Goal: Task Accomplishment & Management: Manage account settings

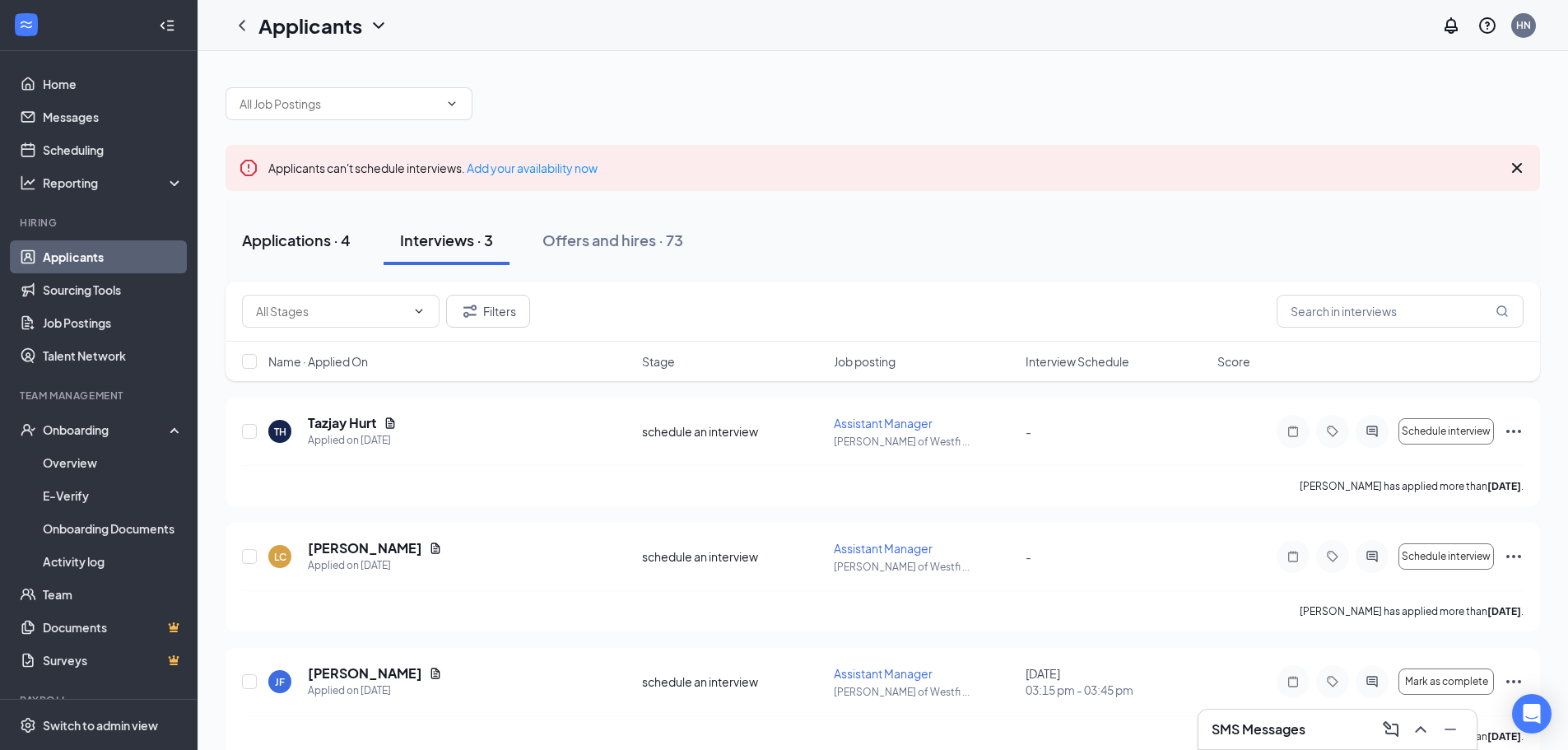
click at [286, 243] on div "Applications · 4" at bounding box center [296, 240] width 109 height 21
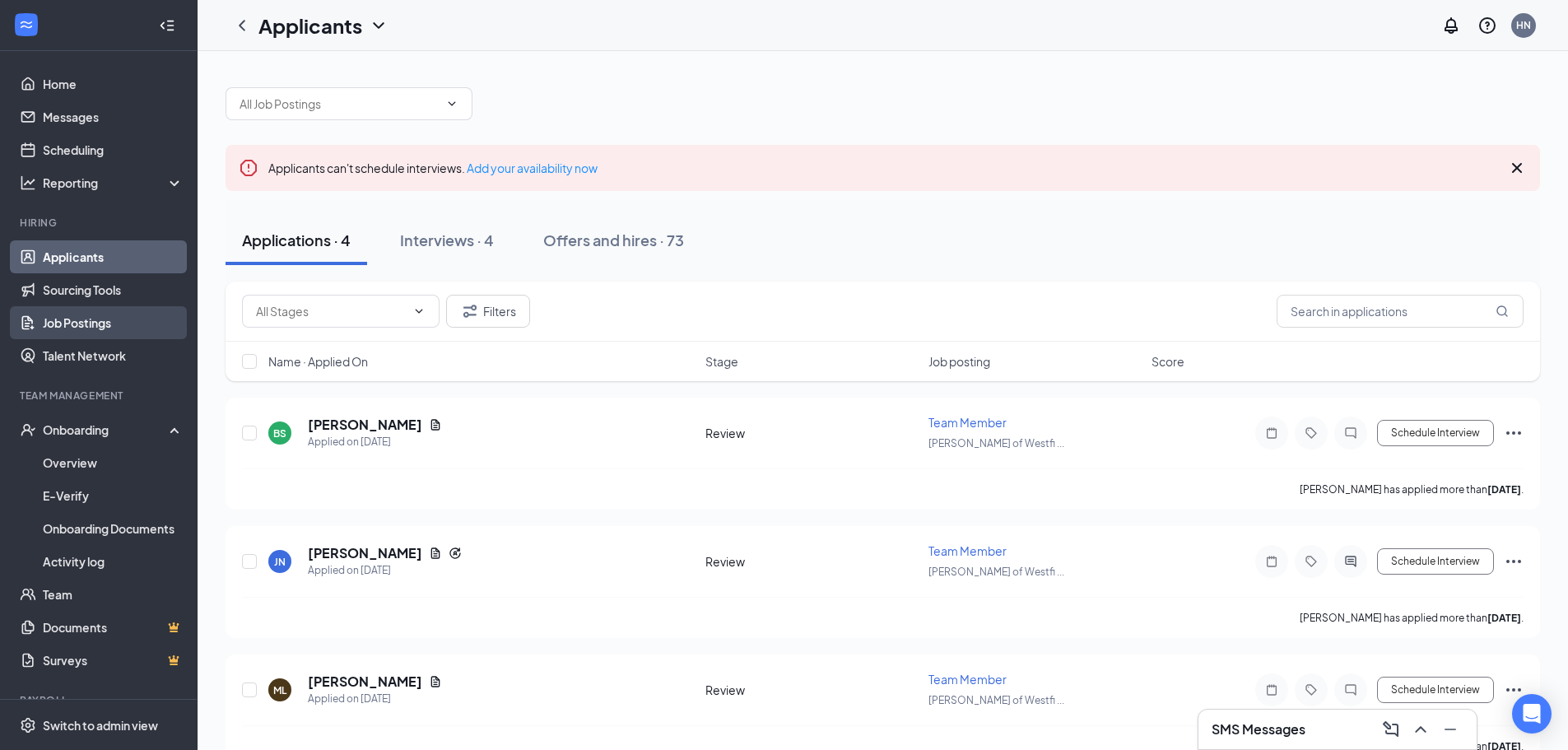
click at [98, 319] on link "Job Postings" at bounding box center [113, 322] width 141 height 33
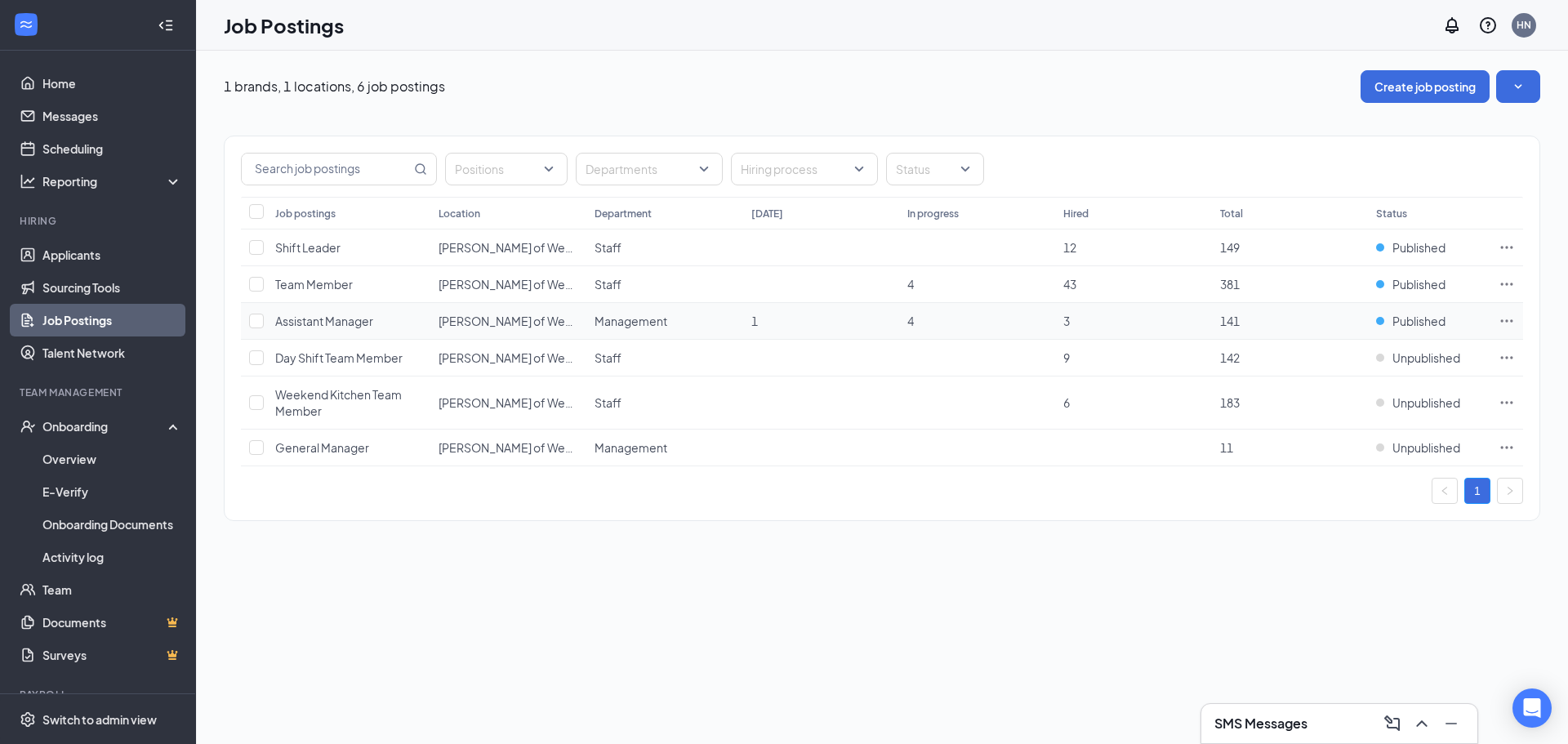
click at [693, 336] on td "Management" at bounding box center [664, 320] width 156 height 36
click at [1423, 326] on span "Published" at bounding box center [1419, 320] width 53 height 17
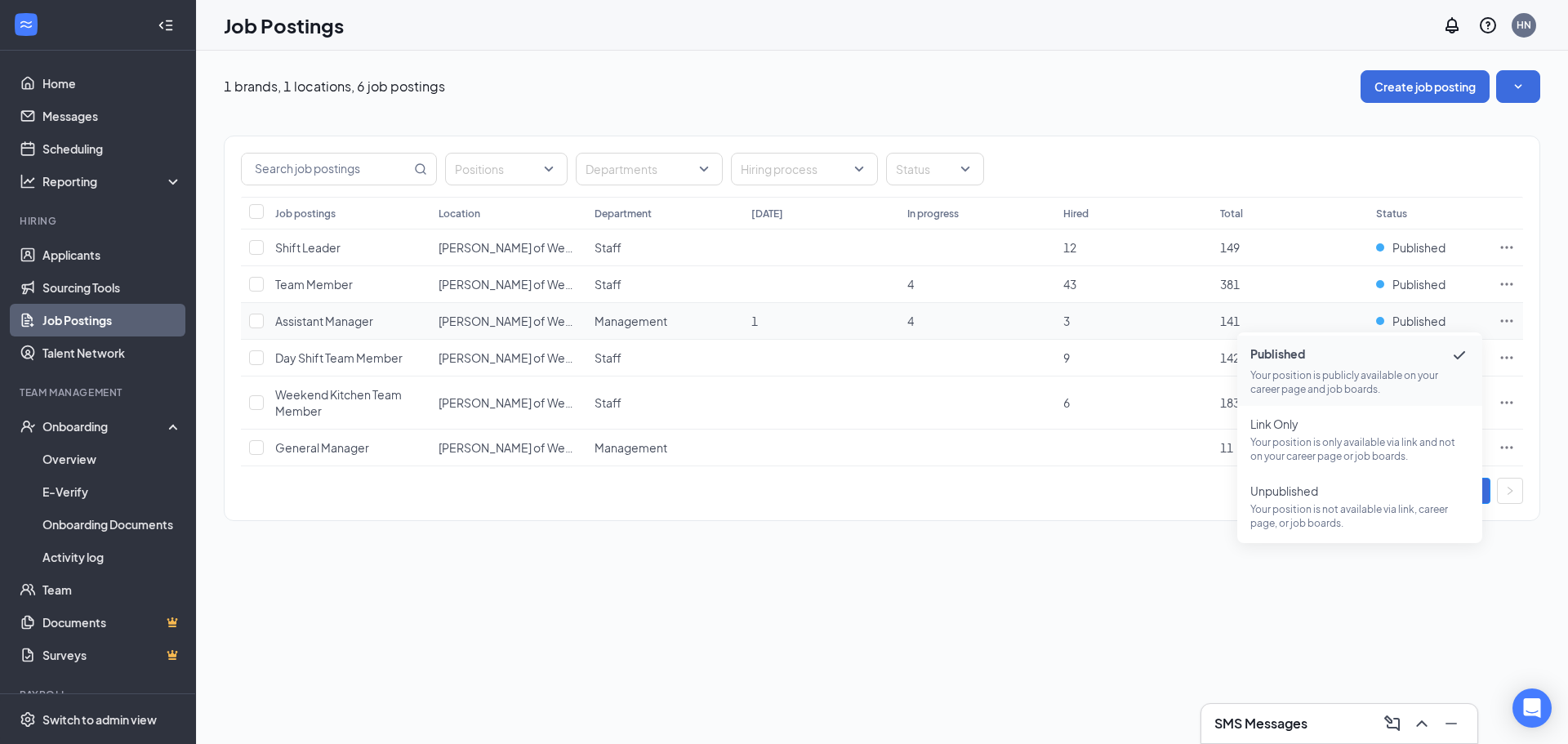
click at [1325, 324] on td "141" at bounding box center [1289, 320] width 156 height 36
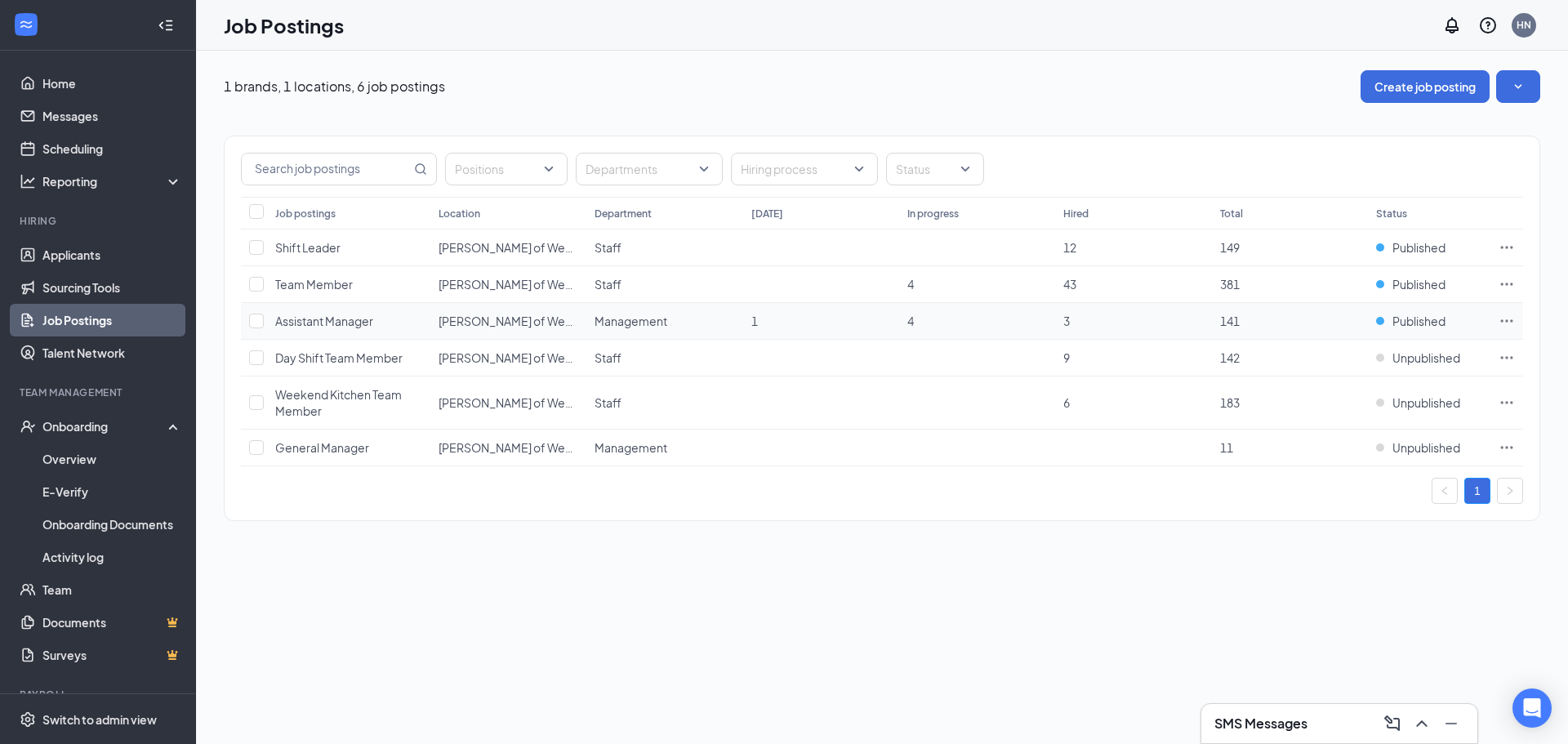
click at [336, 321] on span "Assistant Manager" at bounding box center [324, 320] width 98 height 15
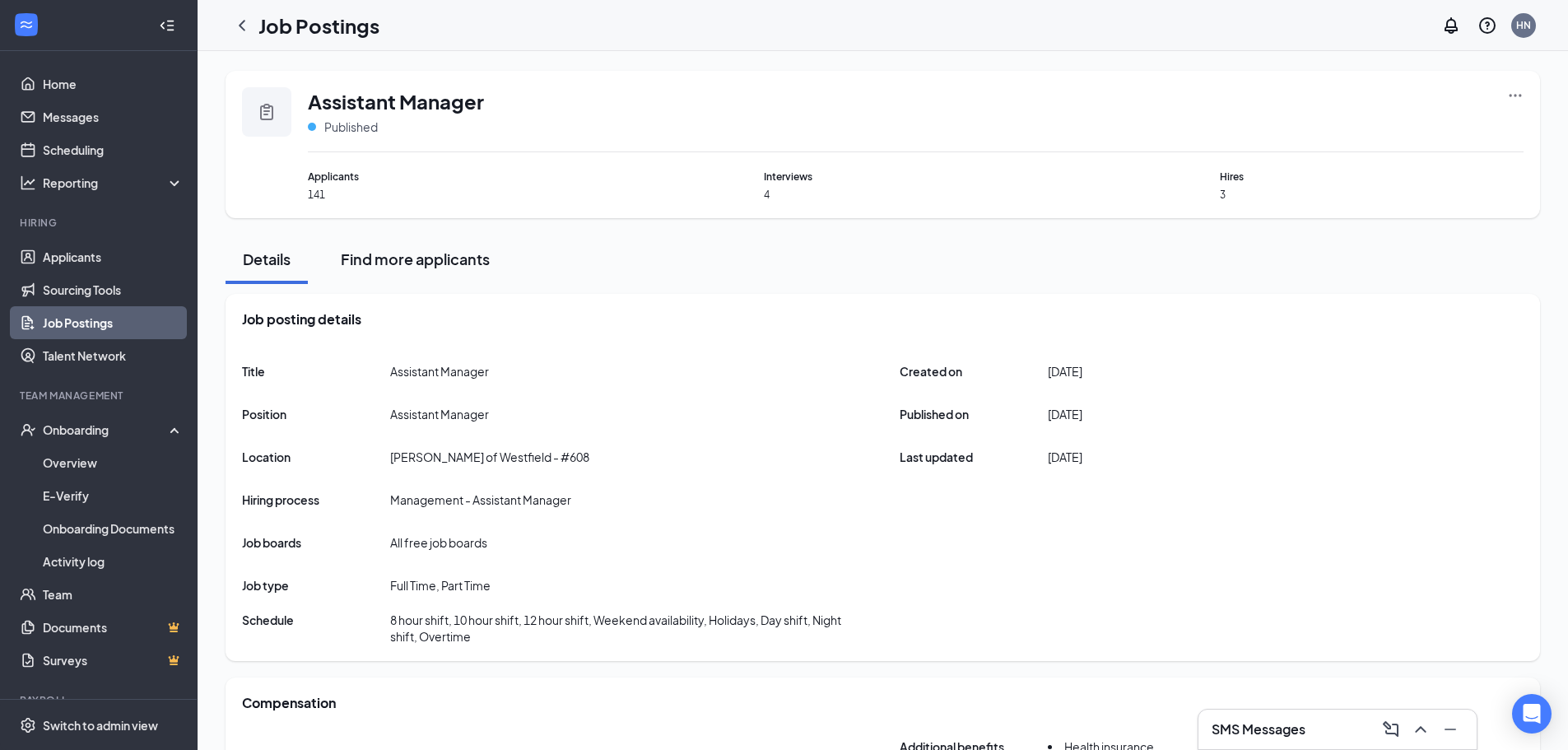
click at [371, 263] on div "Find more applicants" at bounding box center [415, 259] width 149 height 21
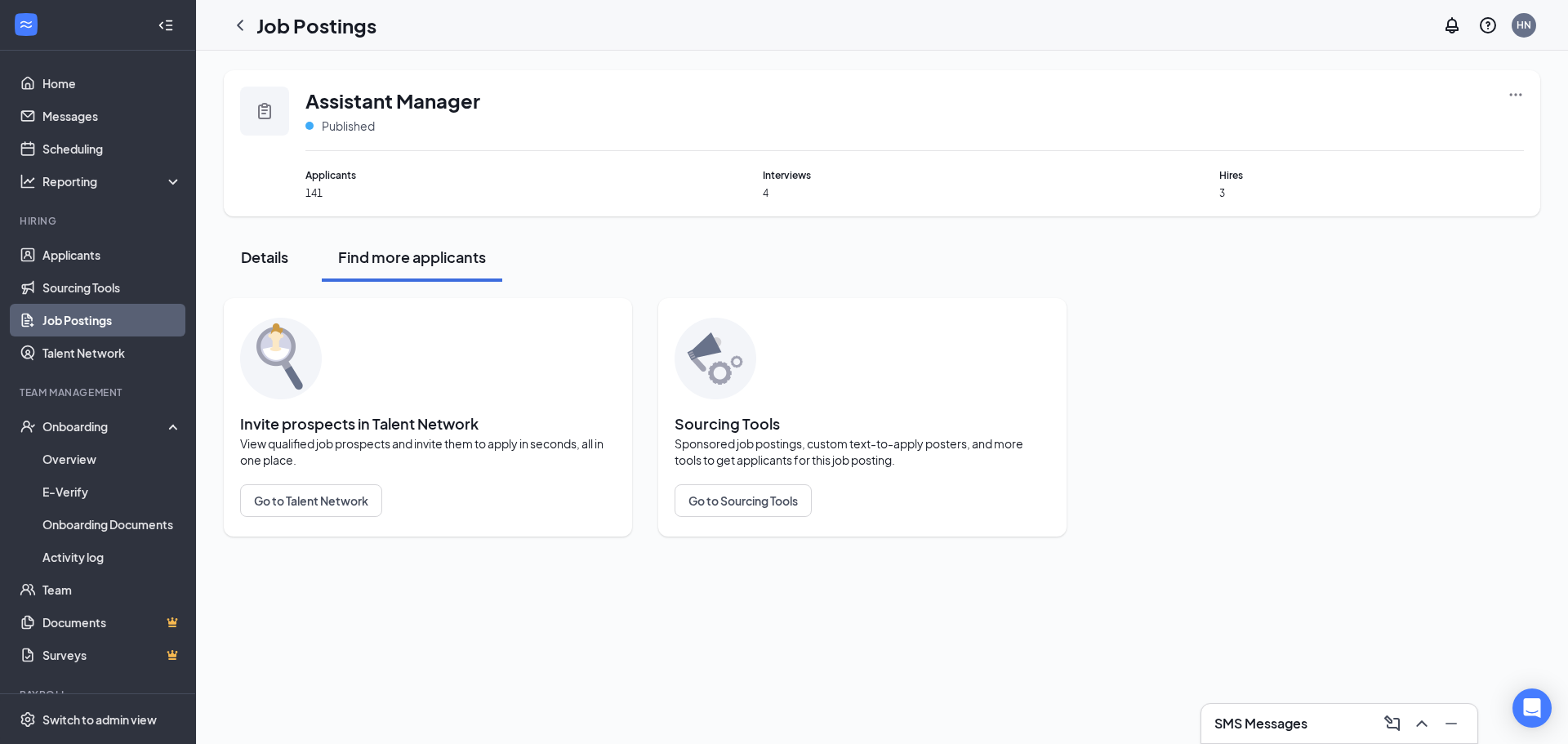
click at [240, 254] on button "Details" at bounding box center [264, 258] width 82 height 49
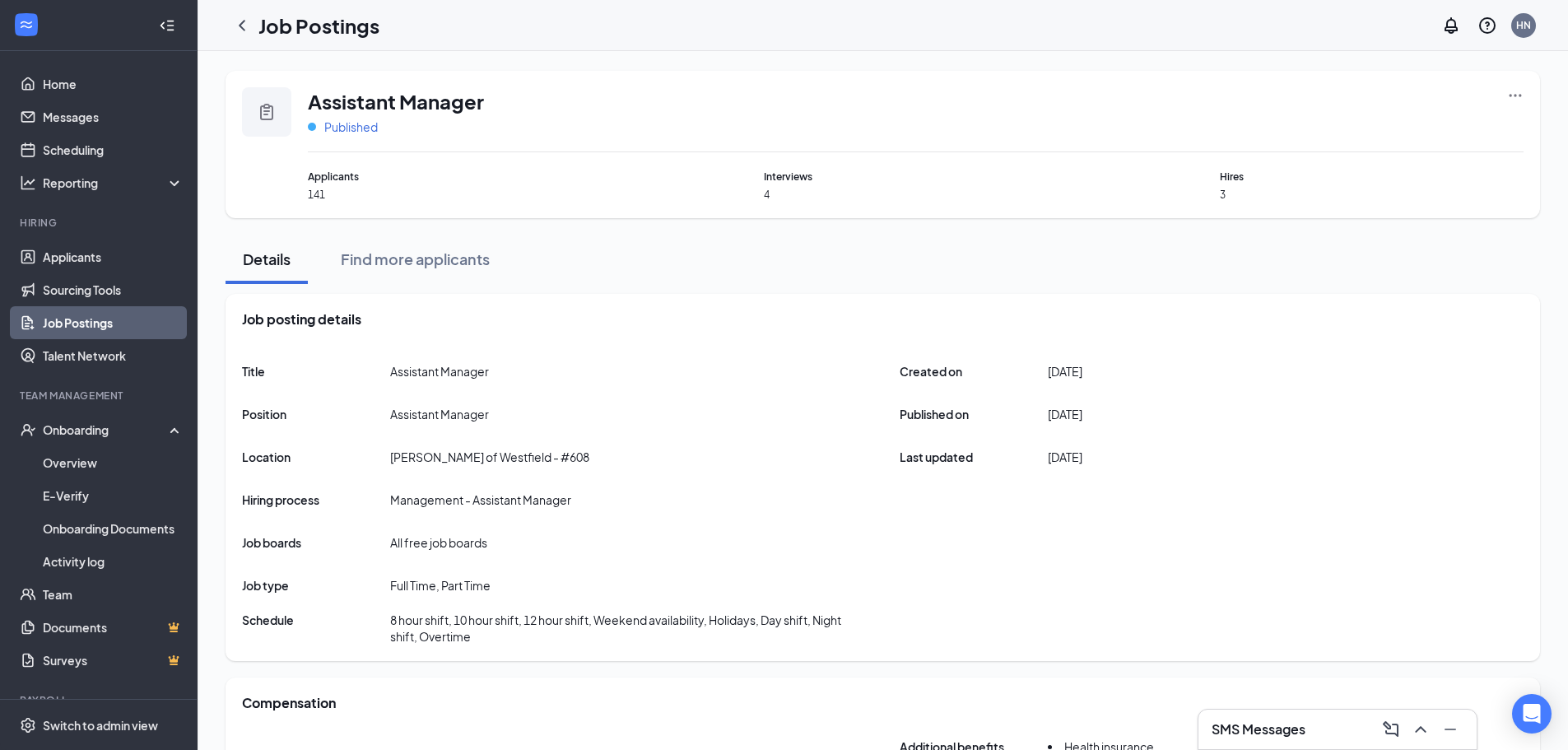
click at [334, 124] on span "Published" at bounding box center [351, 127] width 53 height 17
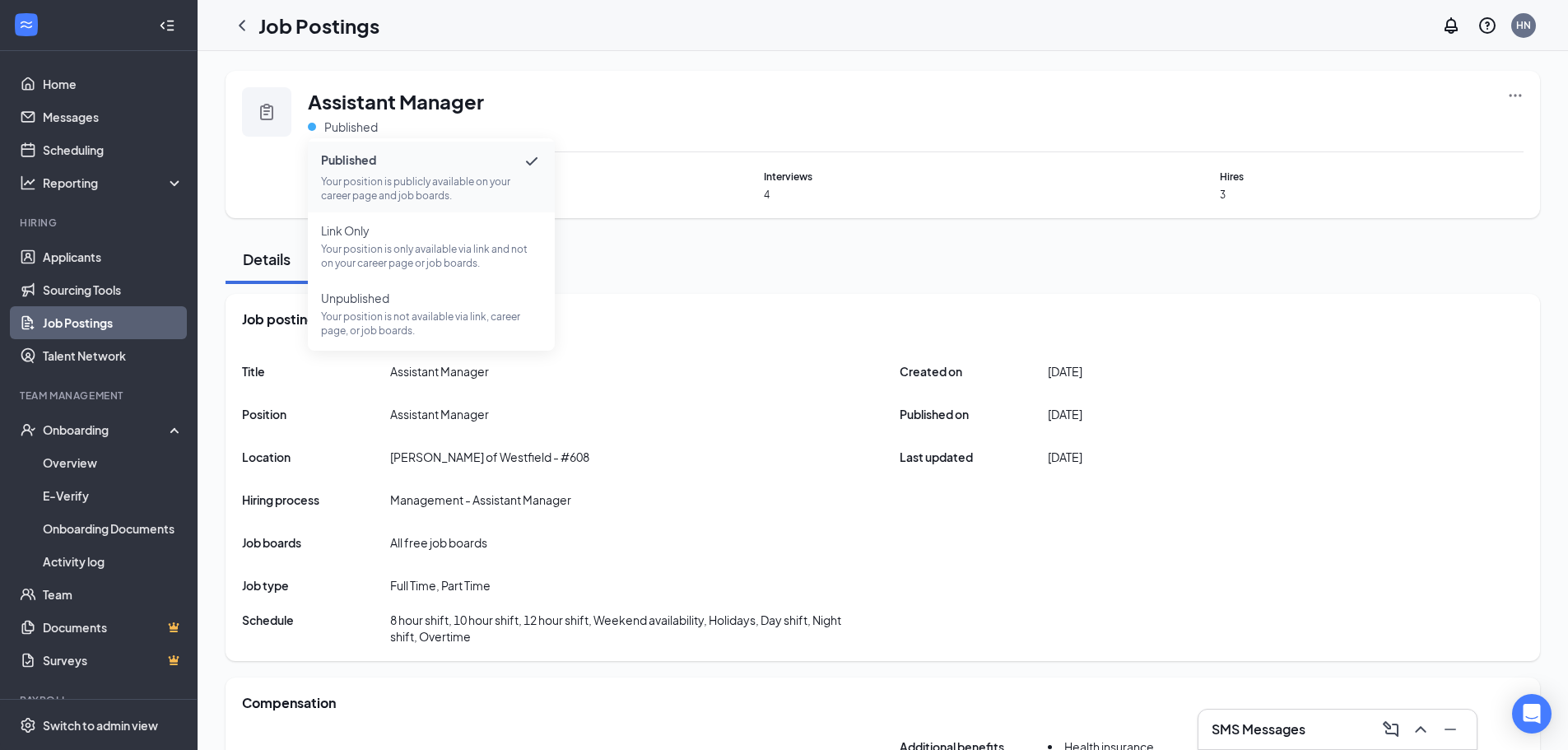
click at [702, 318] on div "Job posting details" at bounding box center [883, 319] width 1282 height 18
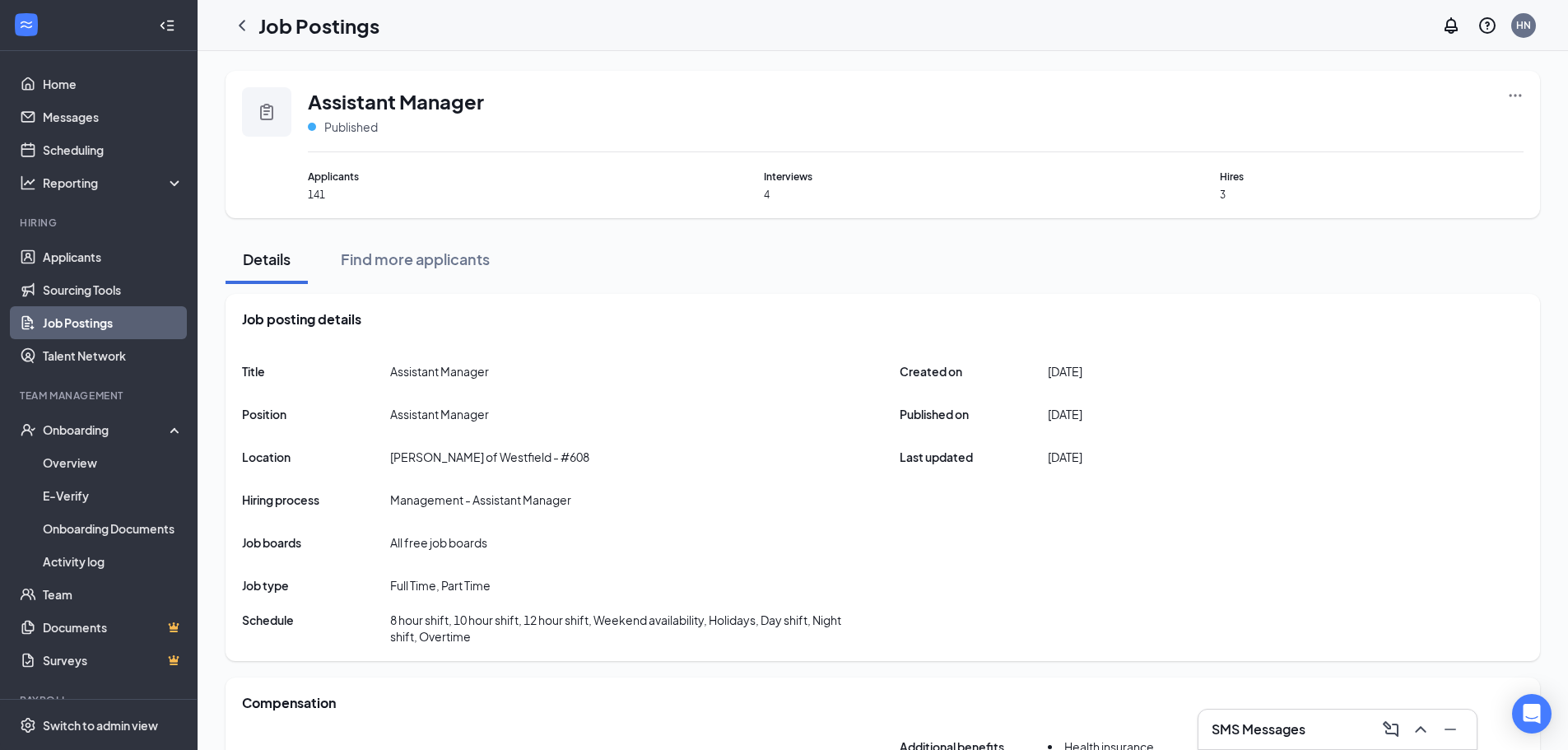
click at [1510, 99] on icon "Ellipses" at bounding box center [1516, 95] width 17 height 17
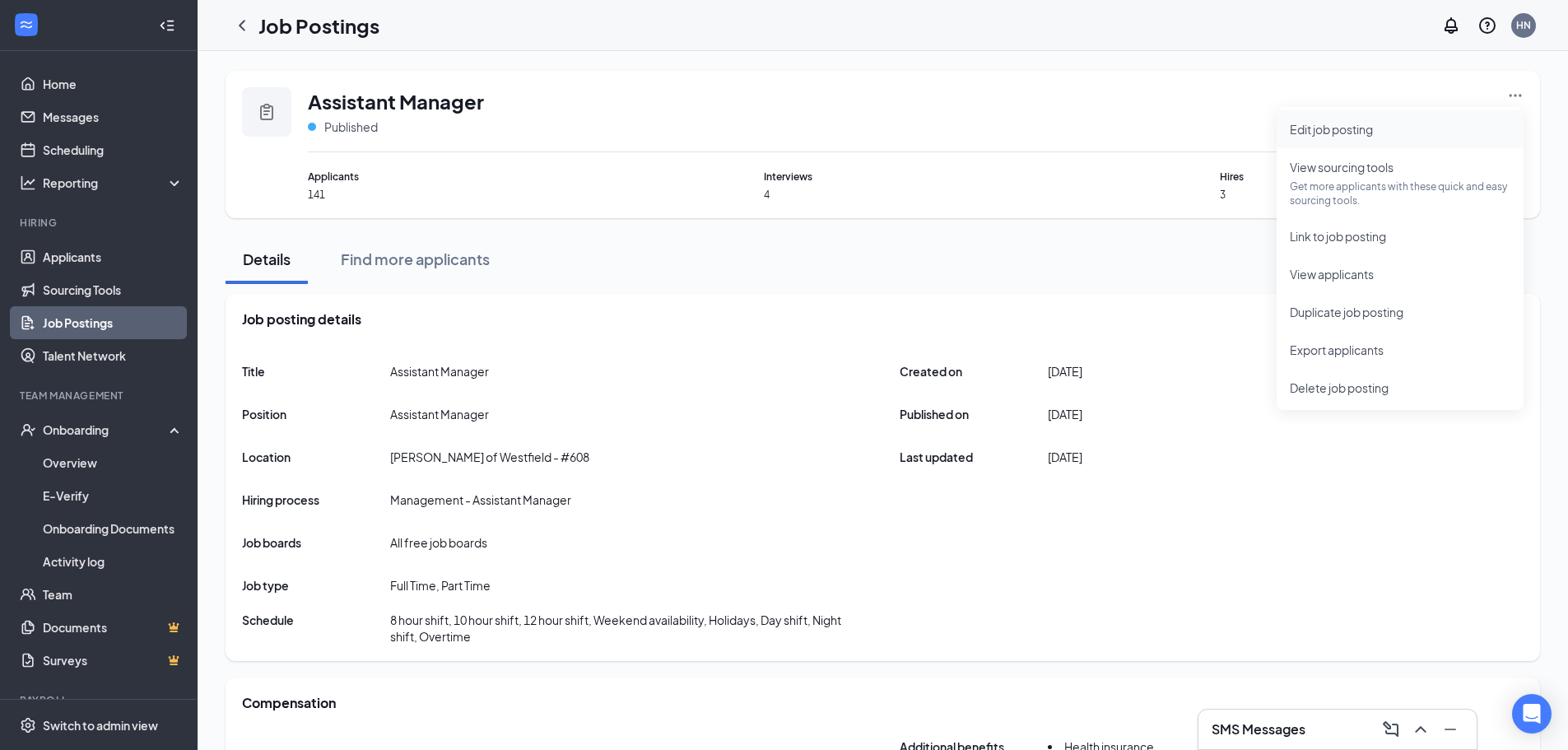
click at [1365, 133] on span "Edit job posting" at bounding box center [1331, 129] width 83 height 15
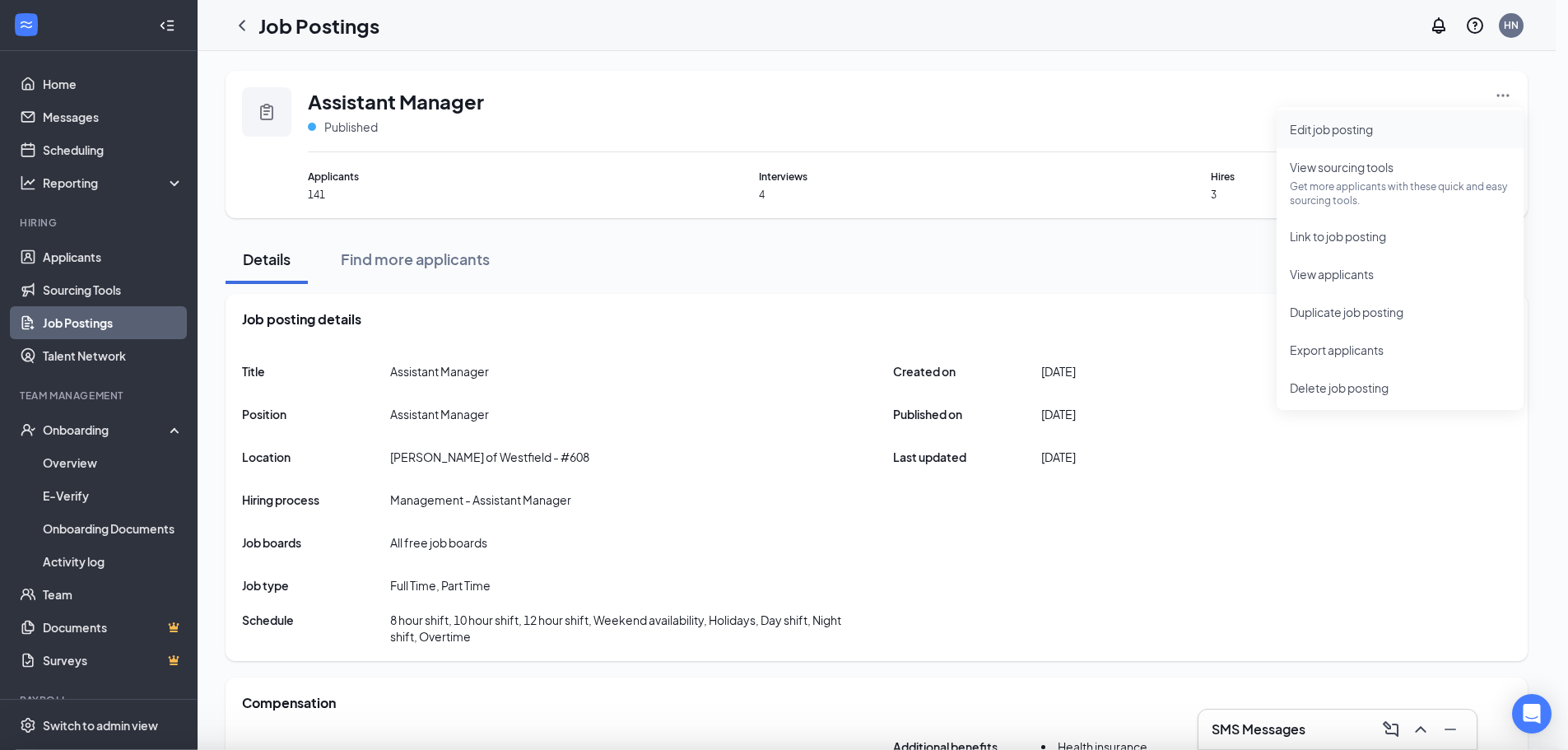
type input "[PERSON_NAME] of Westfield - #608"
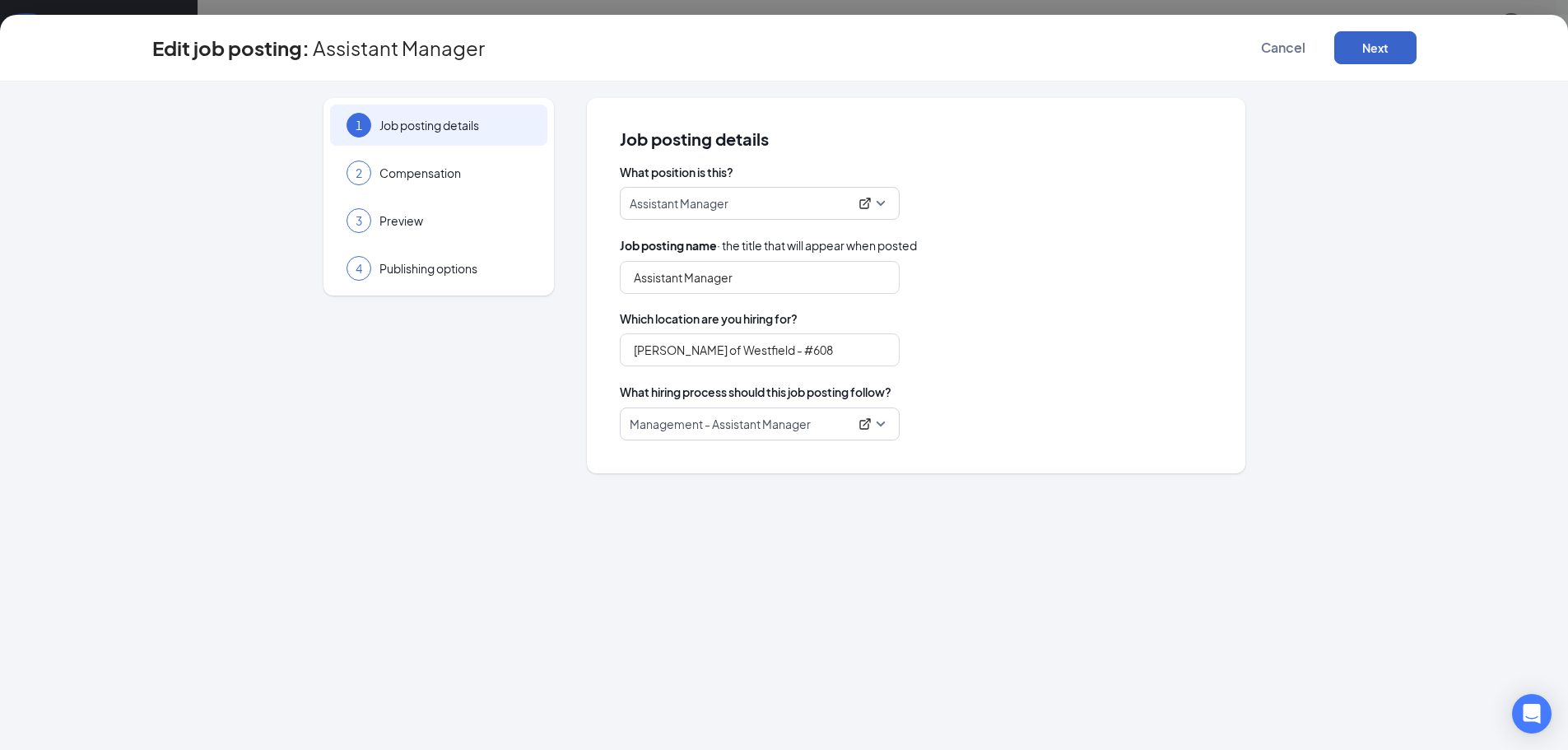
click at [1372, 52] on button "Next" at bounding box center [1375, 48] width 82 height 33
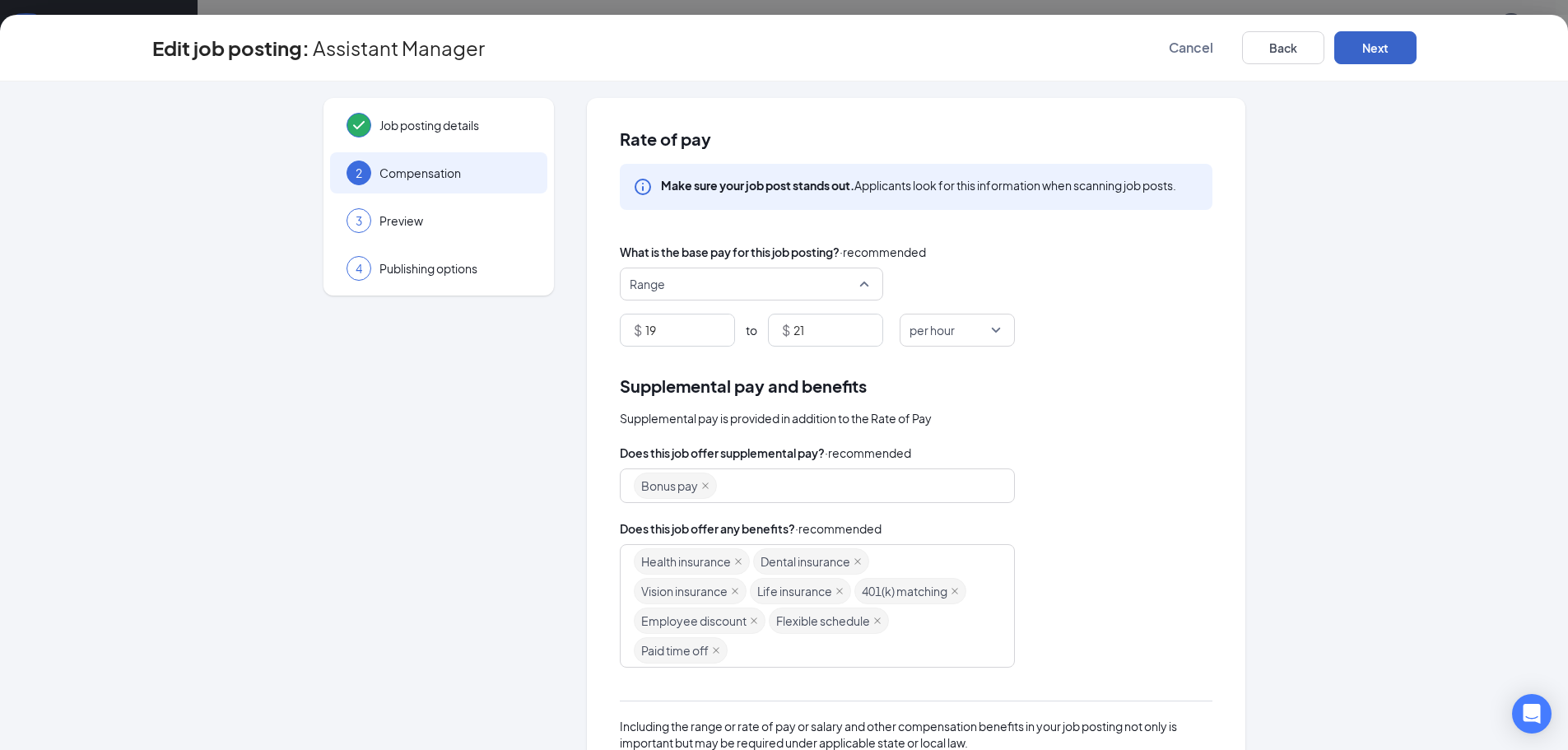
click at [857, 294] on span "Range" at bounding box center [752, 284] width 244 height 32
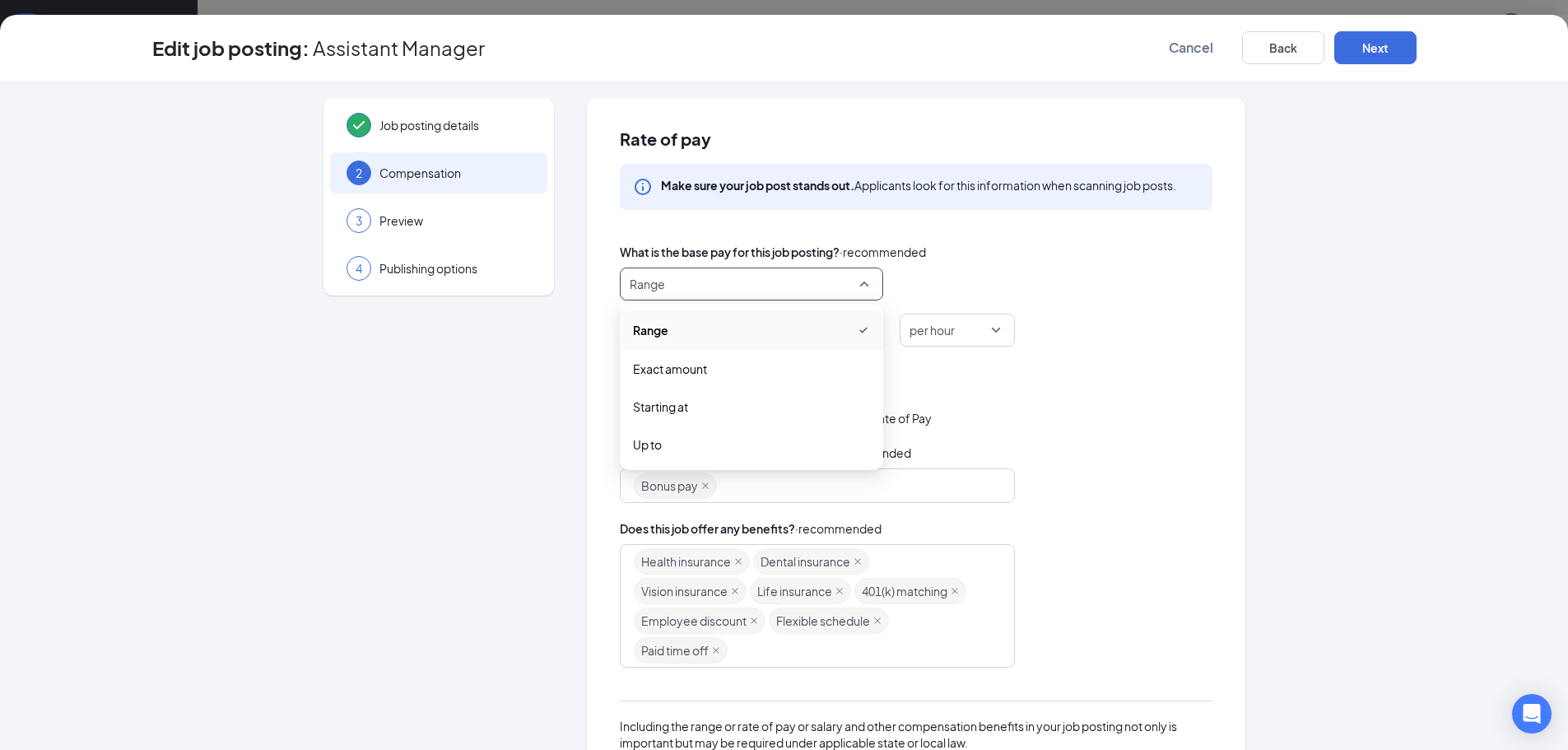
click at [1009, 384] on div "Supplemental pay and benefits" at bounding box center [916, 385] width 592 height 26
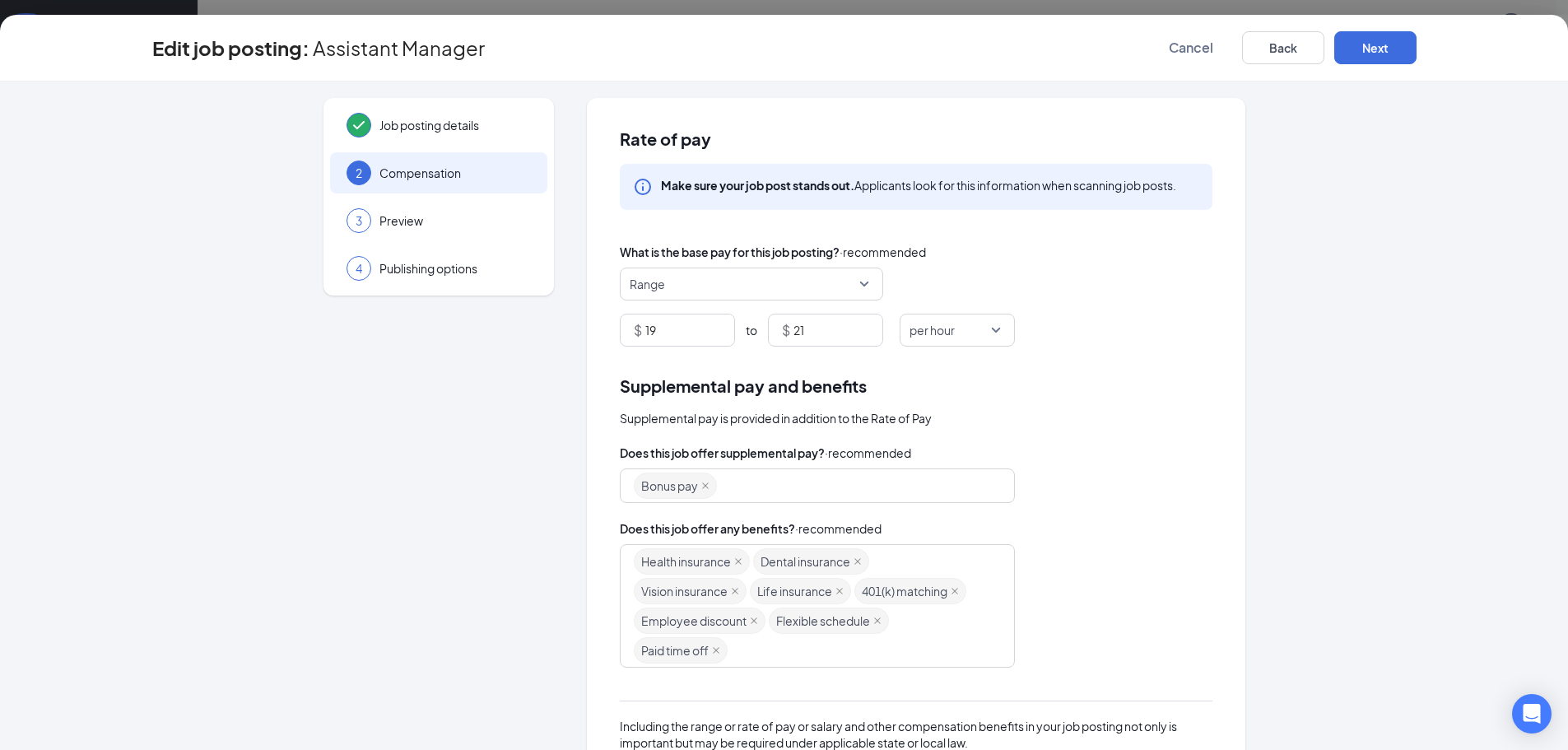
click at [990, 339] on span "per hour" at bounding box center [957, 330] width 95 height 32
click at [1171, 344] on div "$ 19 to $ 21 per hour hour day per hour per day per week per month per year" at bounding box center [916, 330] width 592 height 33
click at [636, 186] on icon "Info" at bounding box center [643, 187] width 20 height 20
click at [852, 285] on span "Range" at bounding box center [752, 284] width 244 height 32
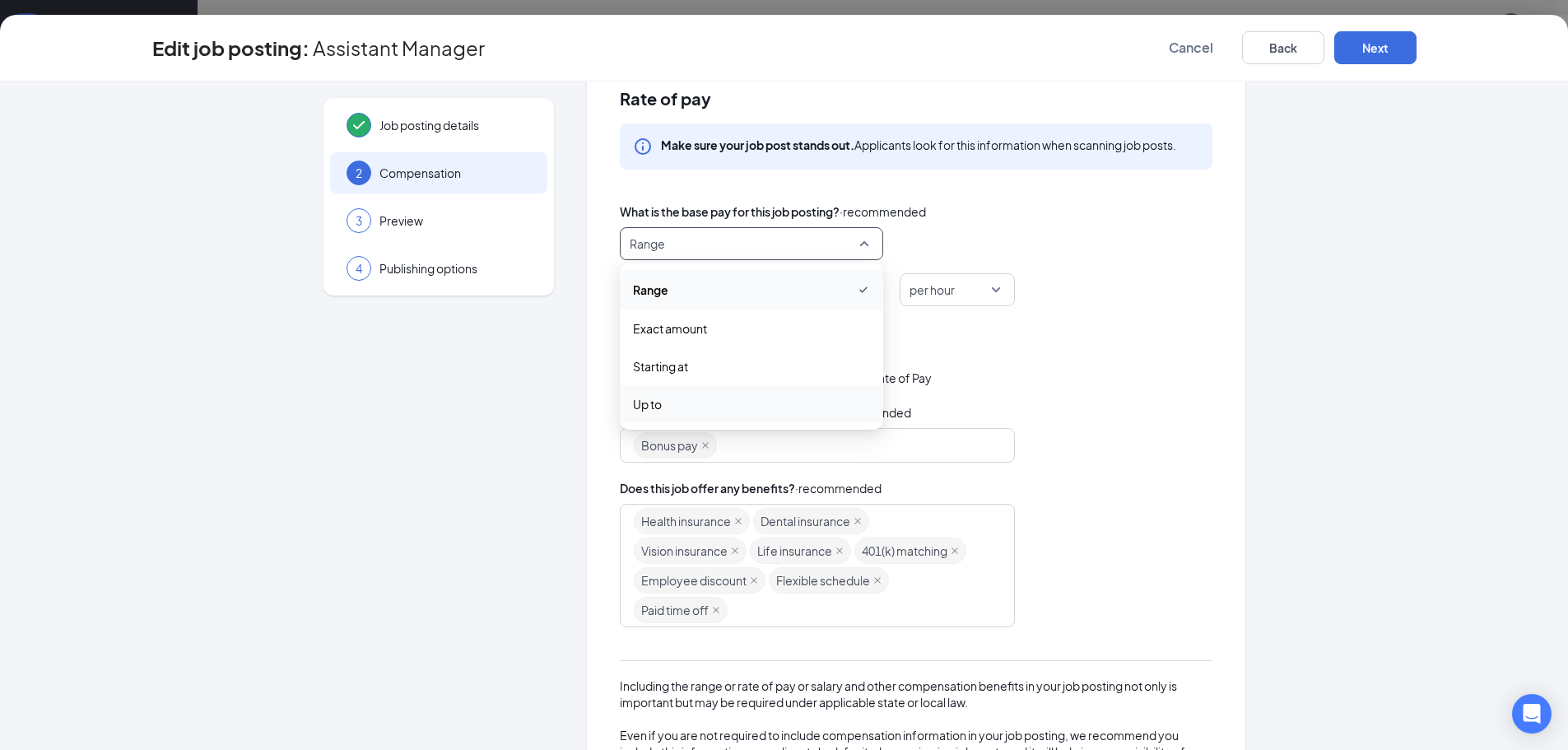
scroll to position [34, 0]
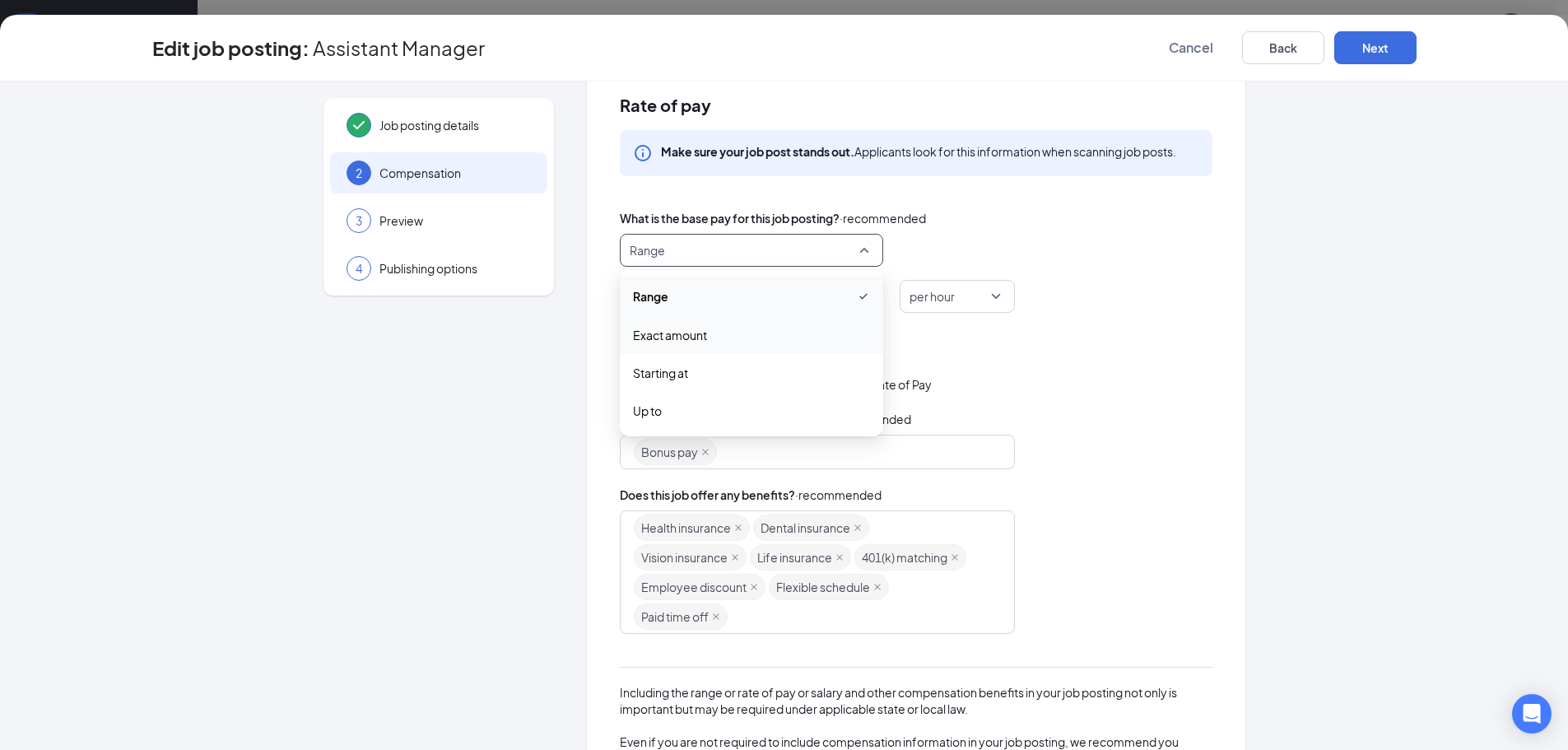
click at [684, 332] on span "Exact amount" at bounding box center [670, 335] width 74 height 18
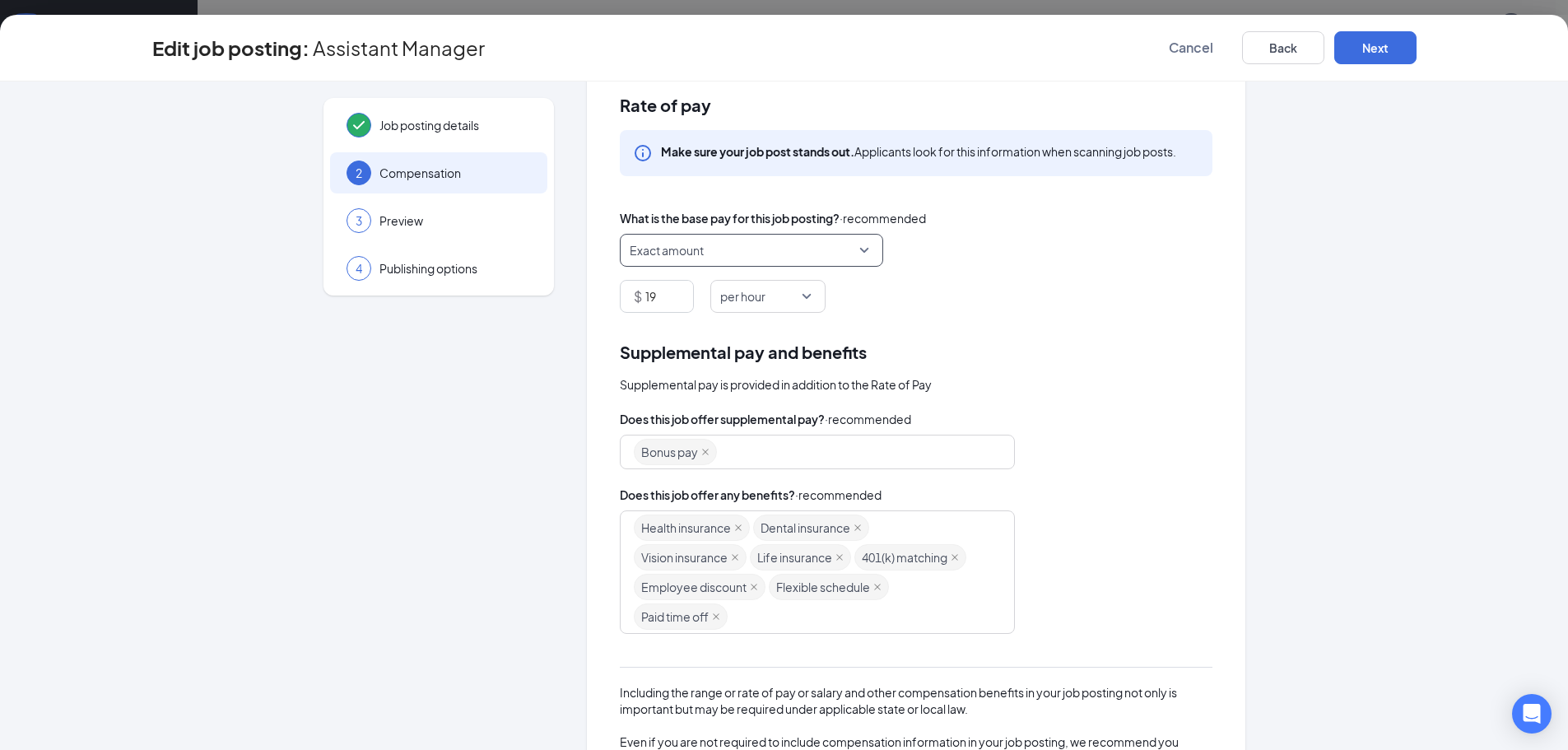
click at [987, 282] on div "$ 19 per hour hour day per hour per day per week per month per year" at bounding box center [916, 296] width 592 height 33
click at [664, 299] on input "19" at bounding box center [670, 296] width 48 height 32
drag, startPoint x: 661, startPoint y: 301, endPoint x: 625, endPoint y: 300, distance: 36.0
click at [625, 300] on div "$ 19" at bounding box center [657, 296] width 74 height 33
type input "0"
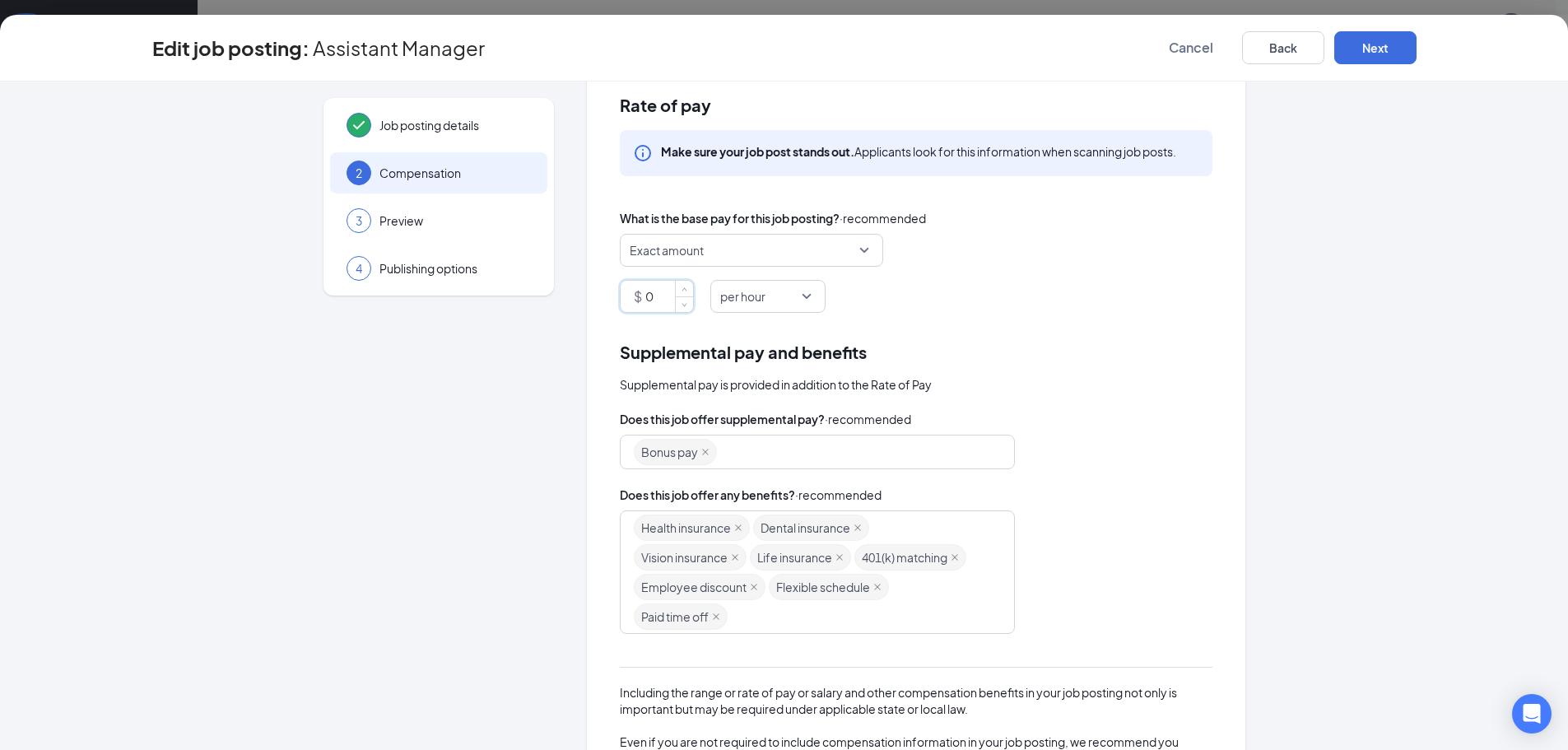
click at [1043, 329] on div "Rate of pay Make sure your job post stands out. Applicants look for this inform…" at bounding box center [916, 481] width 659 height 833
click at [792, 295] on span "per hour" at bounding box center [760, 296] width 80 height 32
drag, startPoint x: 764, startPoint y: 385, endPoint x: 865, endPoint y: 384, distance: 101.0
click at [768, 385] on span "per day" at bounding box center [769, 381] width 89 height 18
click at [932, 332] on div "Rate of pay Make sure your job post stands out. Applicants look for this inform…" at bounding box center [916, 481] width 659 height 833
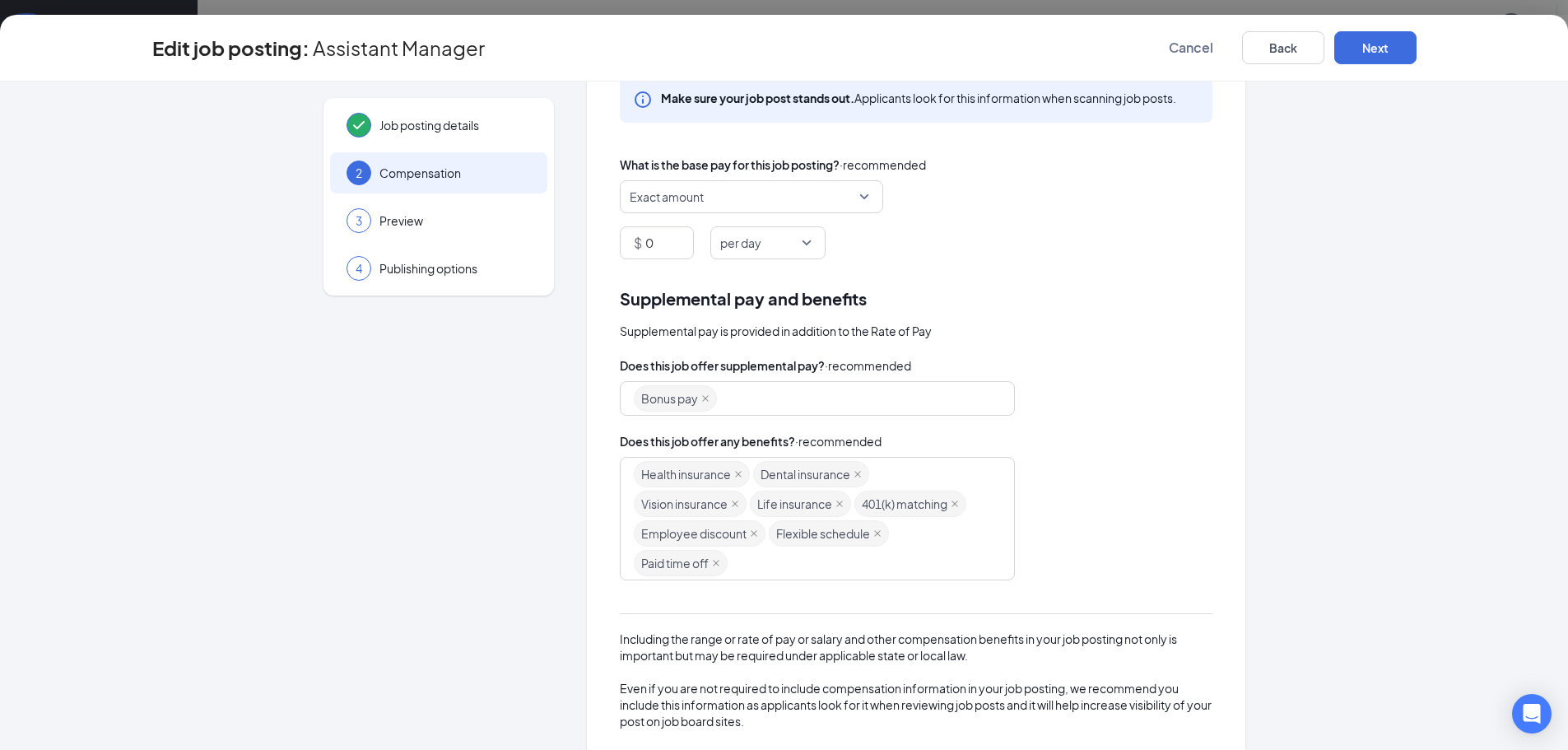
scroll to position [0, 0]
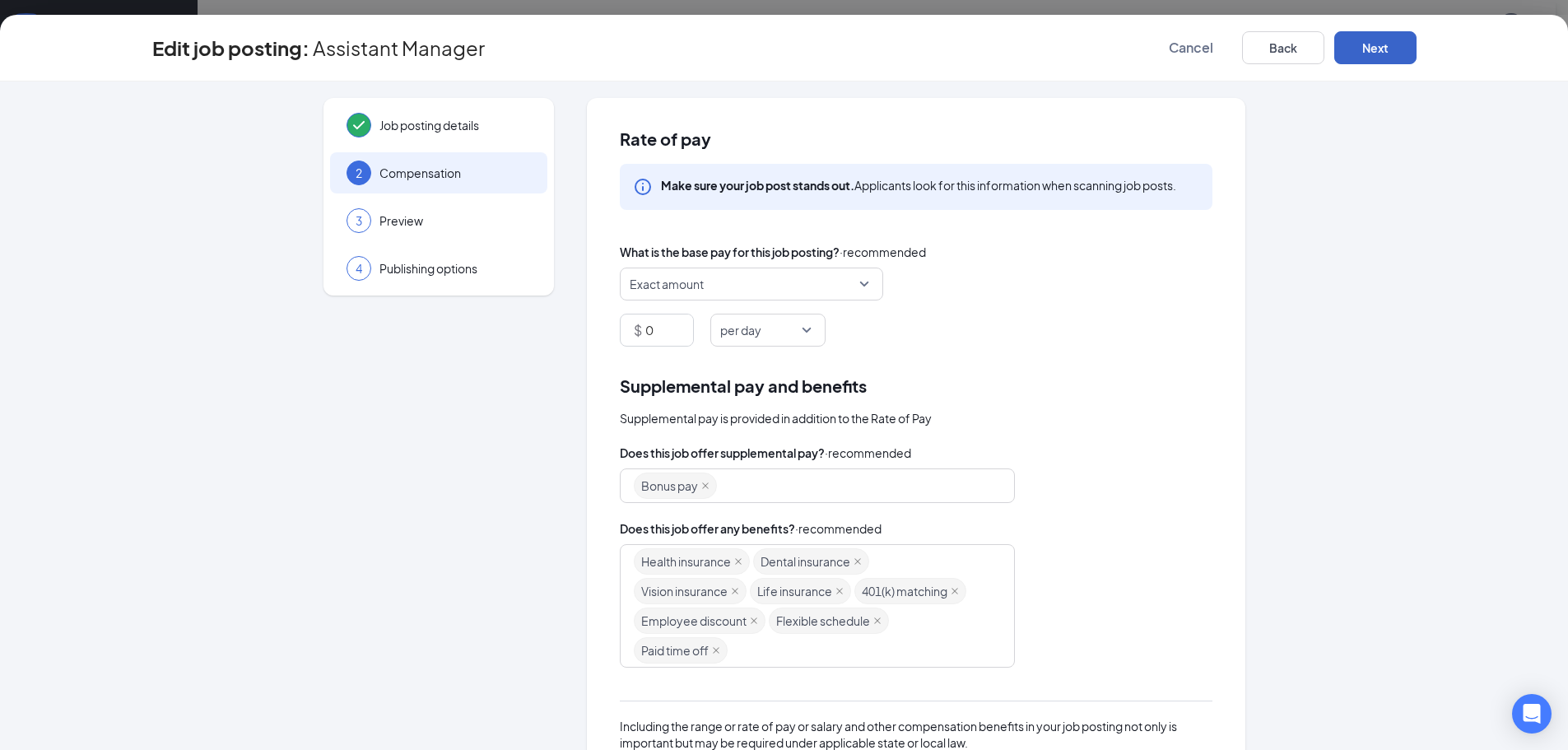
click at [1365, 57] on button "Next" at bounding box center [1375, 48] width 82 height 33
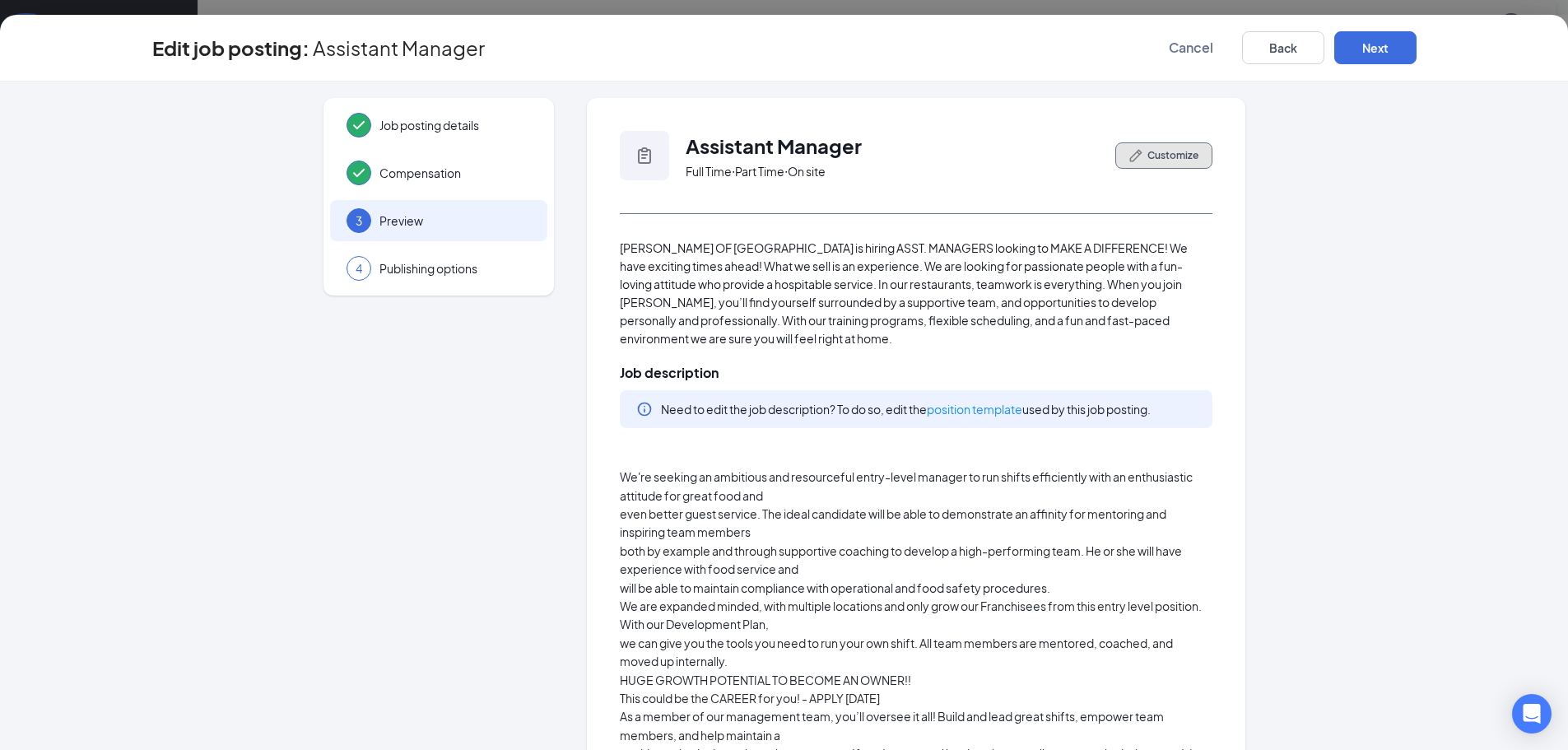
click at [1158, 161] on span "Customize" at bounding box center [1174, 156] width 52 height 15
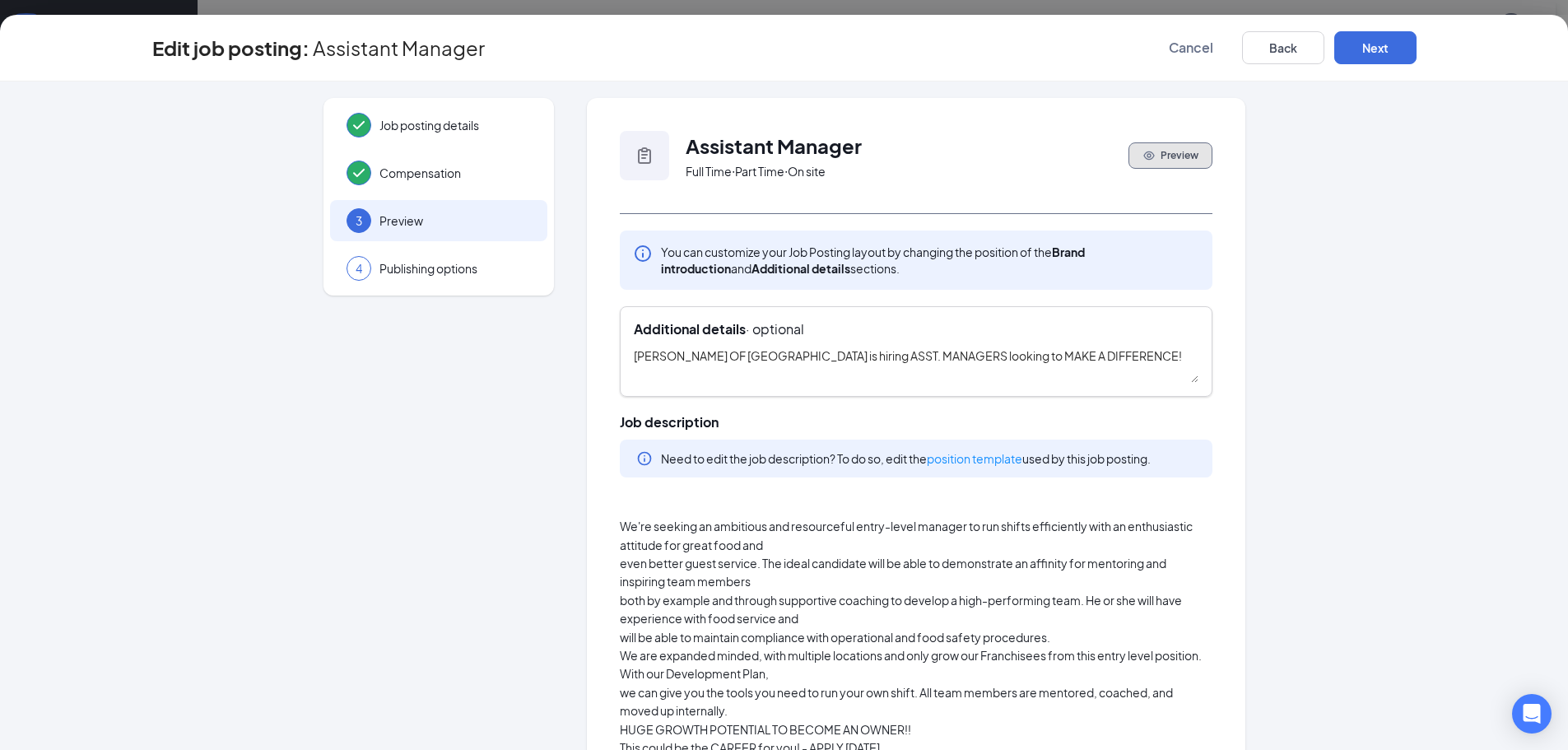
click at [1042, 332] on div "Additional details · optional" at bounding box center [916, 329] width 565 height 18
click at [1086, 368] on textarea "[PERSON_NAME] OF [GEOGRAPHIC_DATA] is hiring ASST. MANAGERS looking to MAKE A D…" at bounding box center [916, 365] width 565 height 37
drag, startPoint x: 627, startPoint y: 358, endPoint x: 1103, endPoint y: 361, distance: 476.0
click at [1103, 361] on textarea "[PERSON_NAME] OF [GEOGRAPHIC_DATA] is hiring ASST. MANAGERS looking to MAKE A D…" at bounding box center [916, 365] width 565 height 37
drag, startPoint x: 943, startPoint y: 359, endPoint x: 963, endPoint y: 198, distance: 162.2
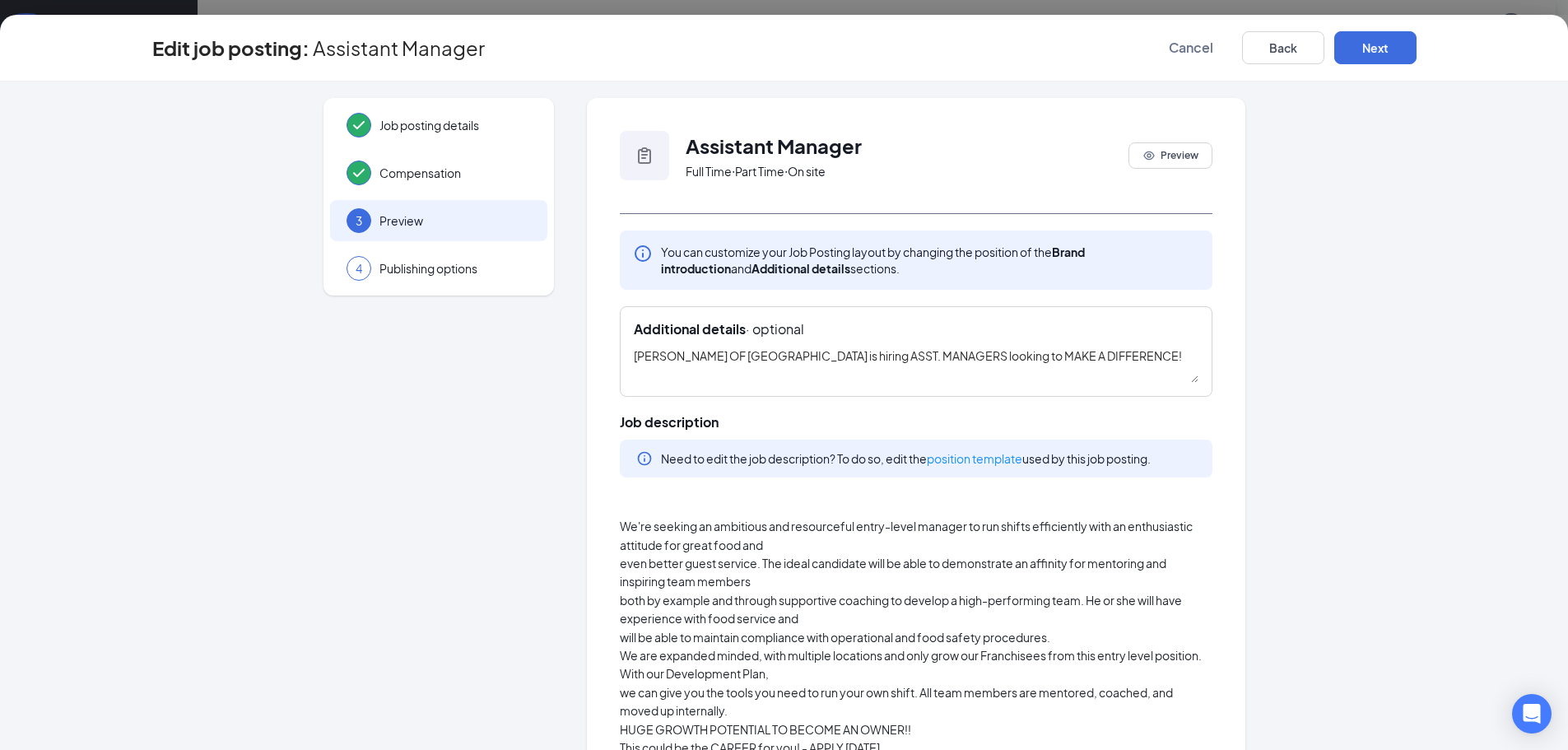
click at [963, 198] on div "Assistant Manager Full Time ‧ Part Time ‧ On site [GEOGRAPHIC_DATA]" at bounding box center [916, 172] width 592 height 83
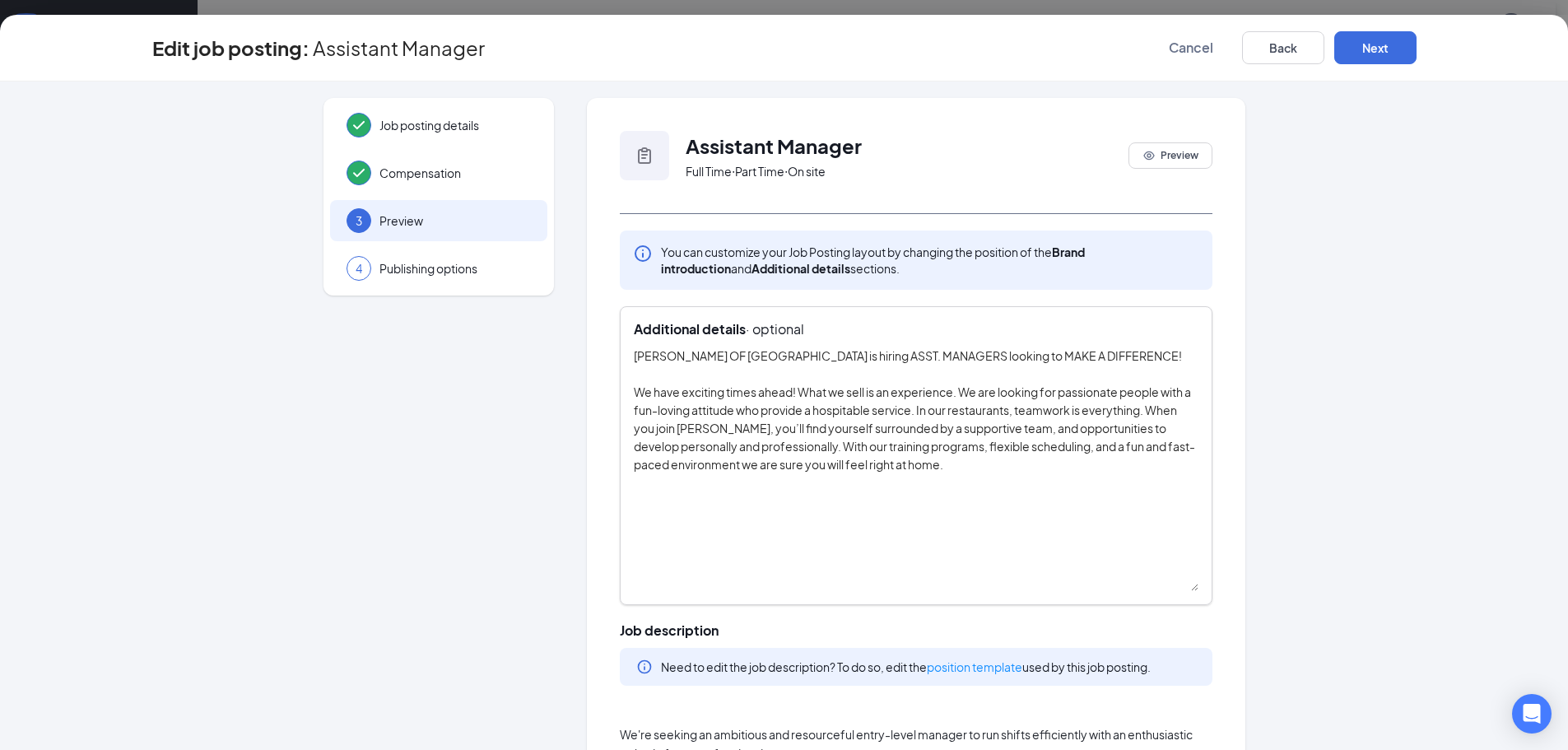
drag, startPoint x: 1189, startPoint y: 380, endPoint x: 1205, endPoint y: 589, distance: 209.6
click at [1205, 589] on div "Additional details · optional [PERSON_NAME] OF [GEOGRAPHIC_DATA] is hiring ASST…" at bounding box center [916, 456] width 592 height 299
drag, startPoint x: 637, startPoint y: 358, endPoint x: 646, endPoint y: 365, distance: 11.4
click at [646, 365] on textarea "[PERSON_NAME] OF [GEOGRAPHIC_DATA] is hiring ASST. MANAGERS looking to MAKE A D…" at bounding box center [916, 469] width 565 height 245
drag, startPoint x: 627, startPoint y: 357, endPoint x: 900, endPoint y: 456, distance: 290.4
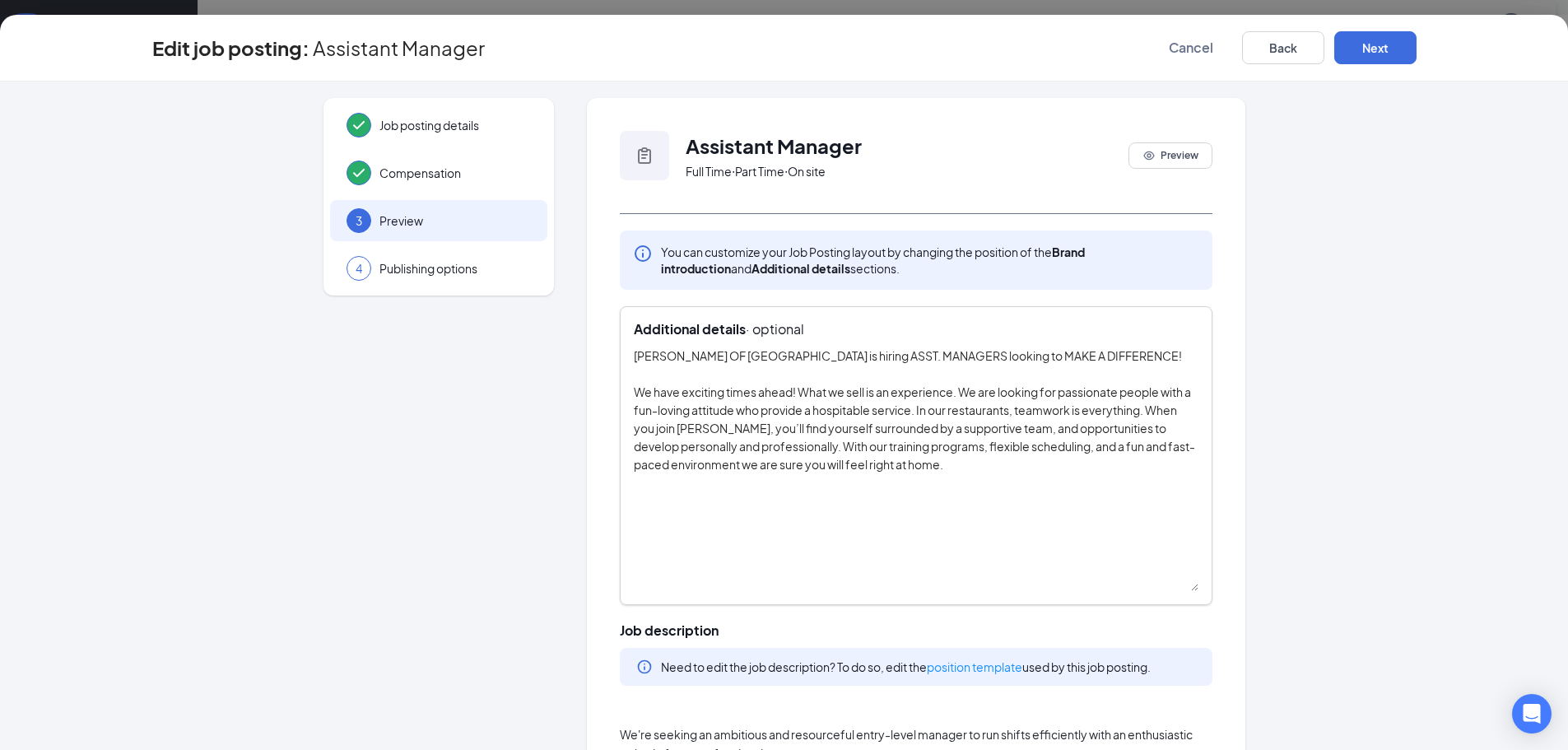
click at [913, 478] on textarea "[PERSON_NAME] OF [GEOGRAPHIC_DATA] is hiring ASST. MANAGERS looking to MAKE A D…" at bounding box center [916, 469] width 565 height 245
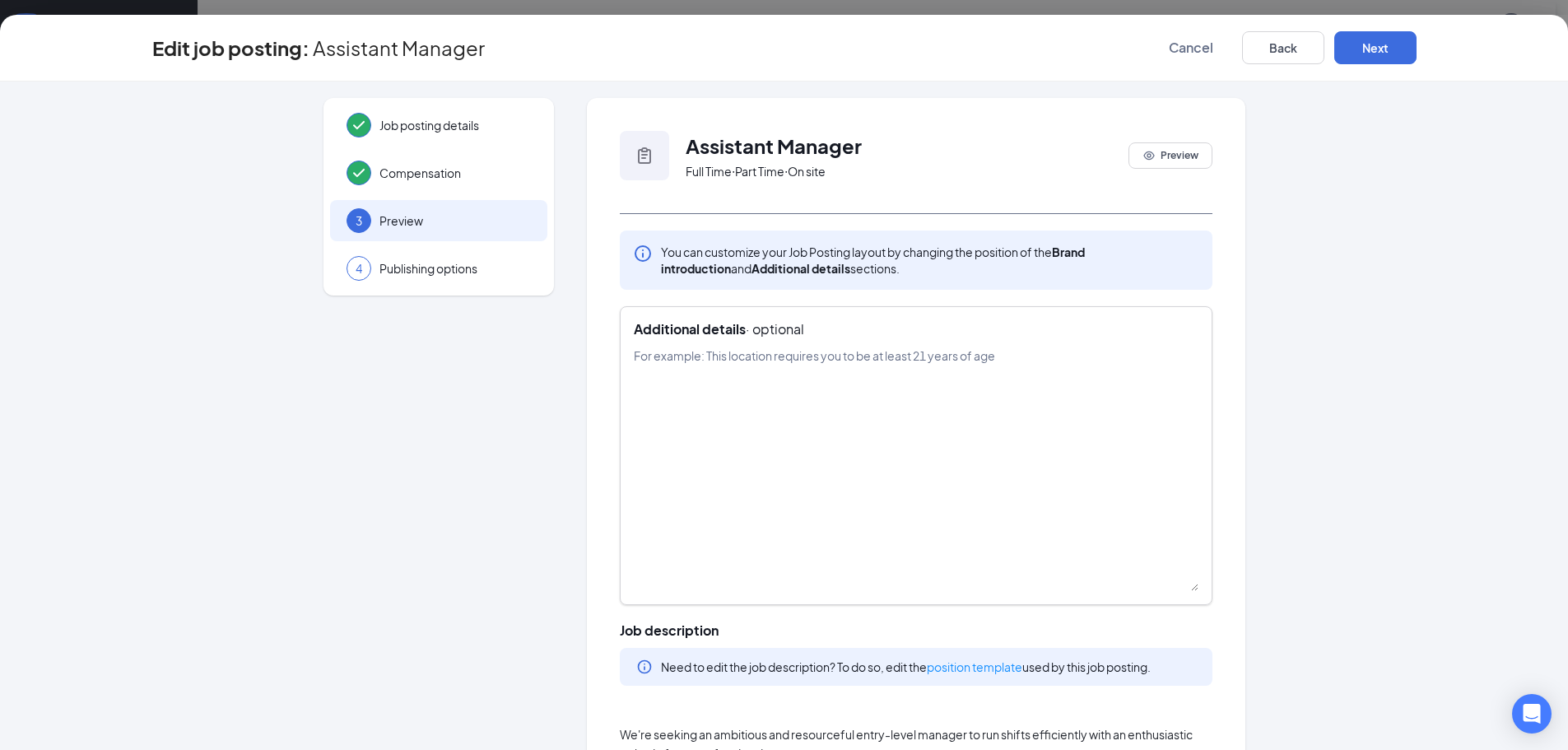
paste textarea "[PERSON_NAME] OF [GEOGRAPHIC_DATA] is hiring ASST. MANAGERS looking to MAKE A D…"
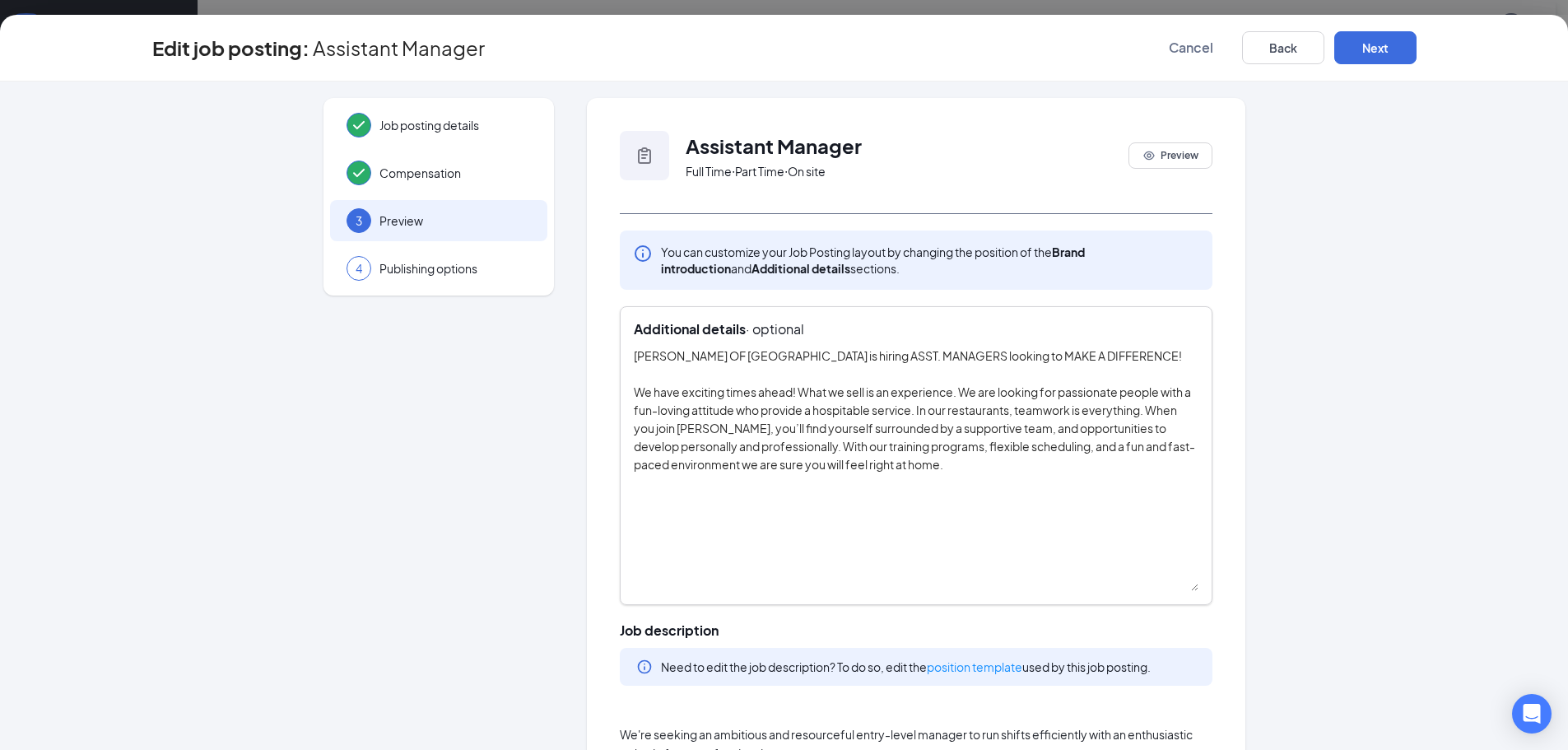
click at [634, 352] on textarea "[PERSON_NAME] OF [GEOGRAPHIC_DATA] is hiring ASST. MANAGERS looking to MAKE A D…" at bounding box center [916, 469] width 565 height 245
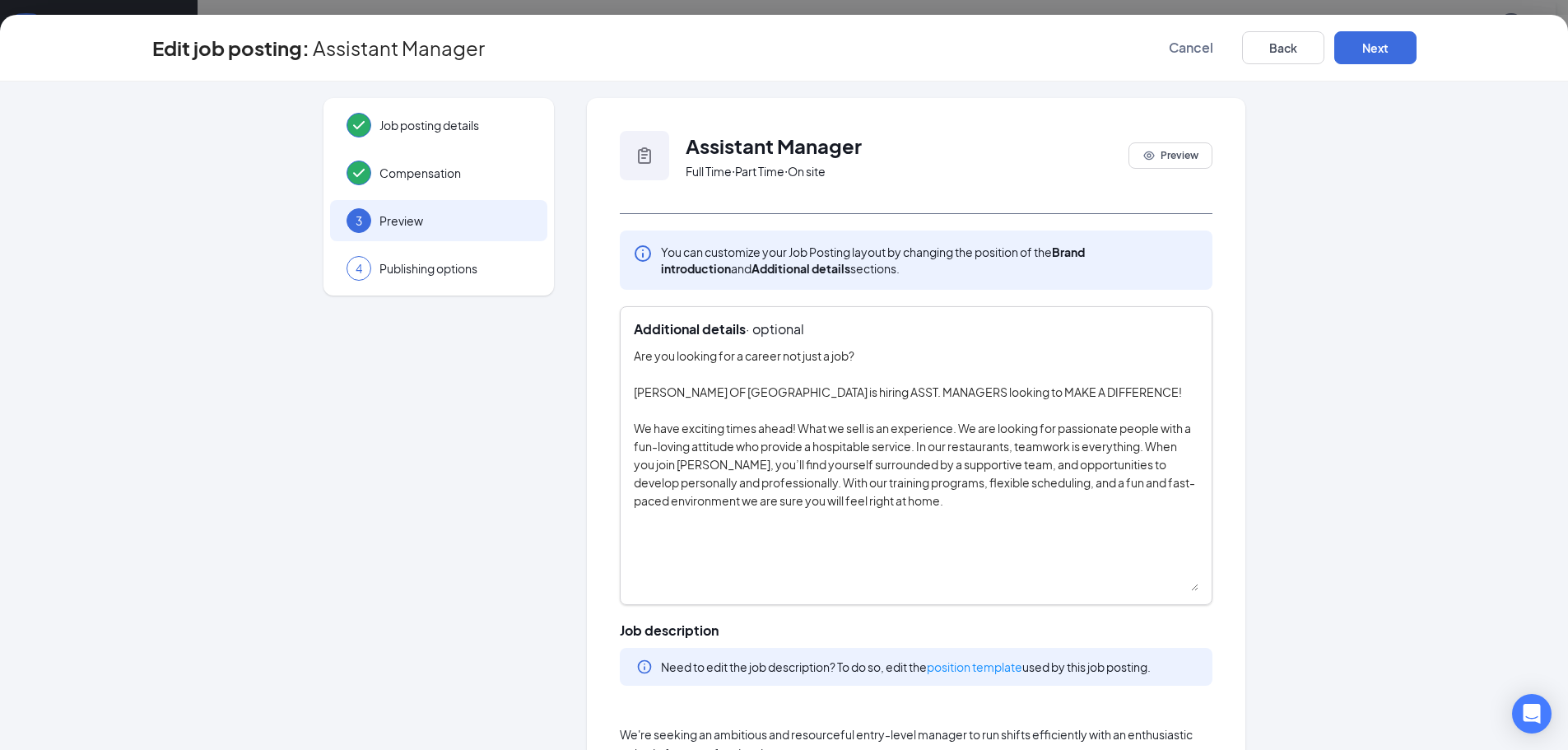
drag, startPoint x: 739, startPoint y: 358, endPoint x: 774, endPoint y: 359, distance: 35.0
click at [774, 359] on textarea "Are you looking for a career not just a job? [PERSON_NAME] OF [GEOGRAPHIC_DATA]…" at bounding box center [916, 469] width 565 height 245
click at [888, 364] on textarea "Are you looking for a CAREER not just a job? [PERSON_NAME] OF [GEOGRAPHIC_DATA]…" at bounding box center [916, 469] width 565 height 245
type textarea "Are you looking for a CAREER not just a job? [PERSON_NAME] OF [GEOGRAPHIC_DATA]…"
click at [1387, 51] on button "Next" at bounding box center [1375, 48] width 82 height 33
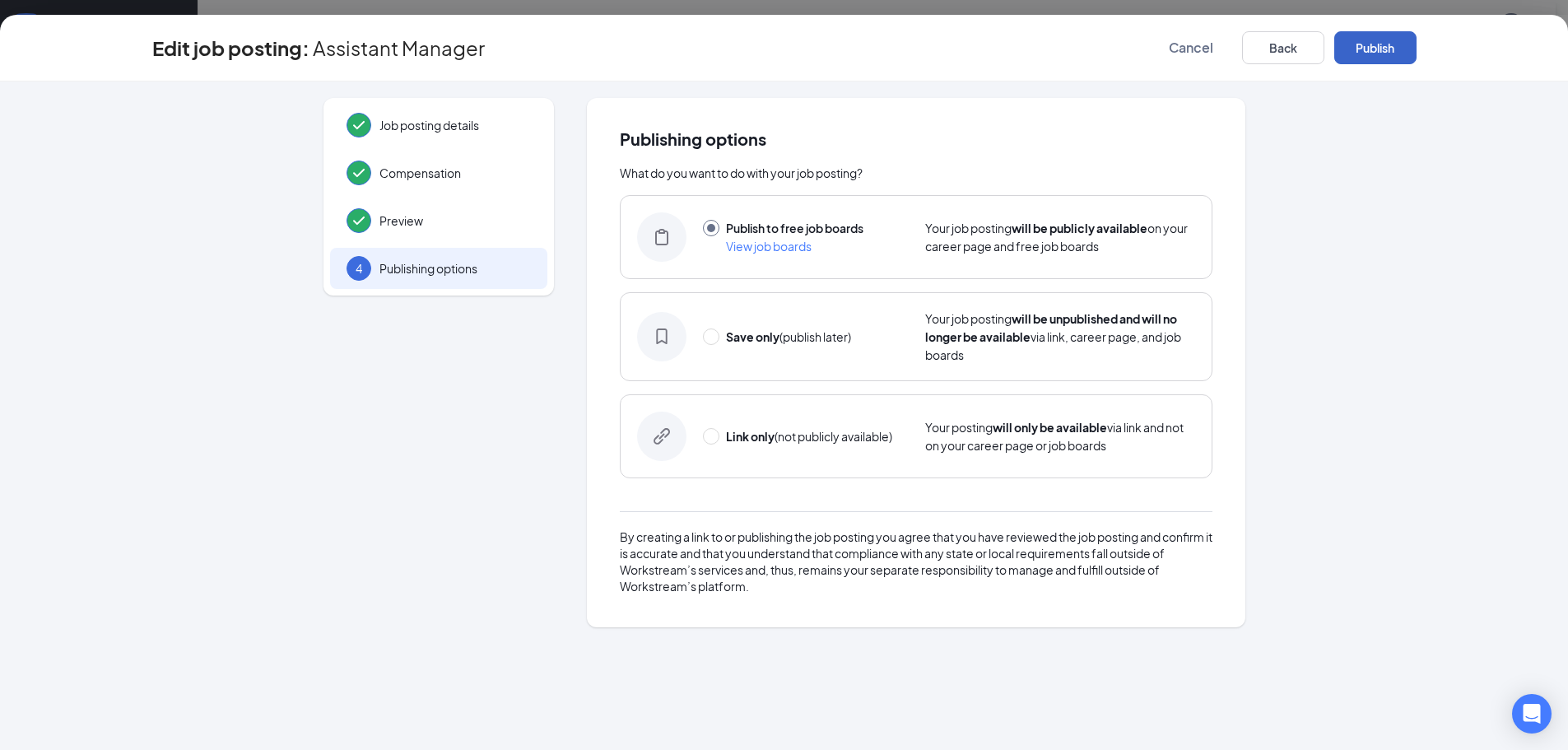
click at [1388, 56] on button "Publish" at bounding box center [1375, 48] width 82 height 33
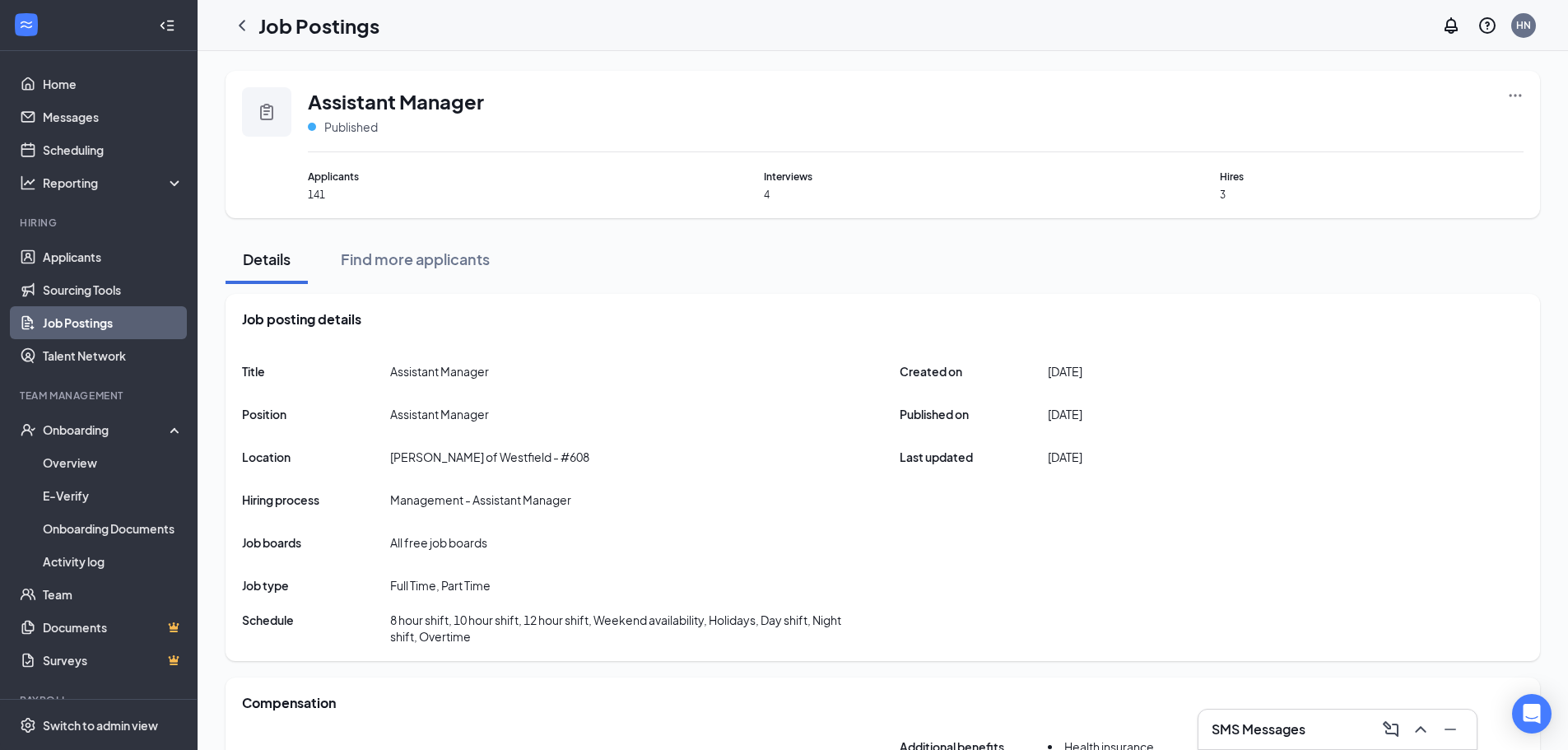
click at [1518, 99] on icon "Ellipses" at bounding box center [1516, 95] width 17 height 17
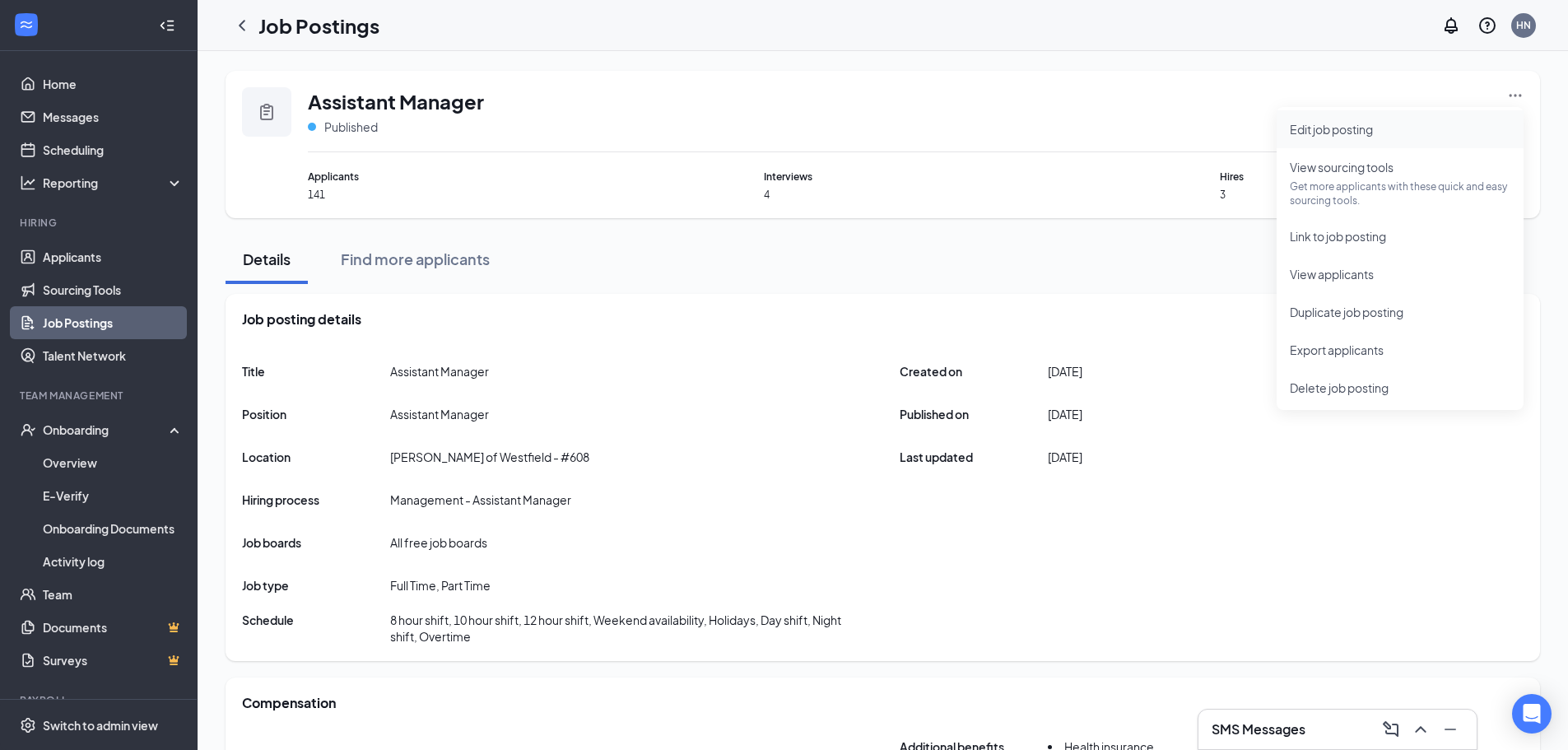
click at [1348, 130] on span "Edit job posting" at bounding box center [1331, 129] width 83 height 15
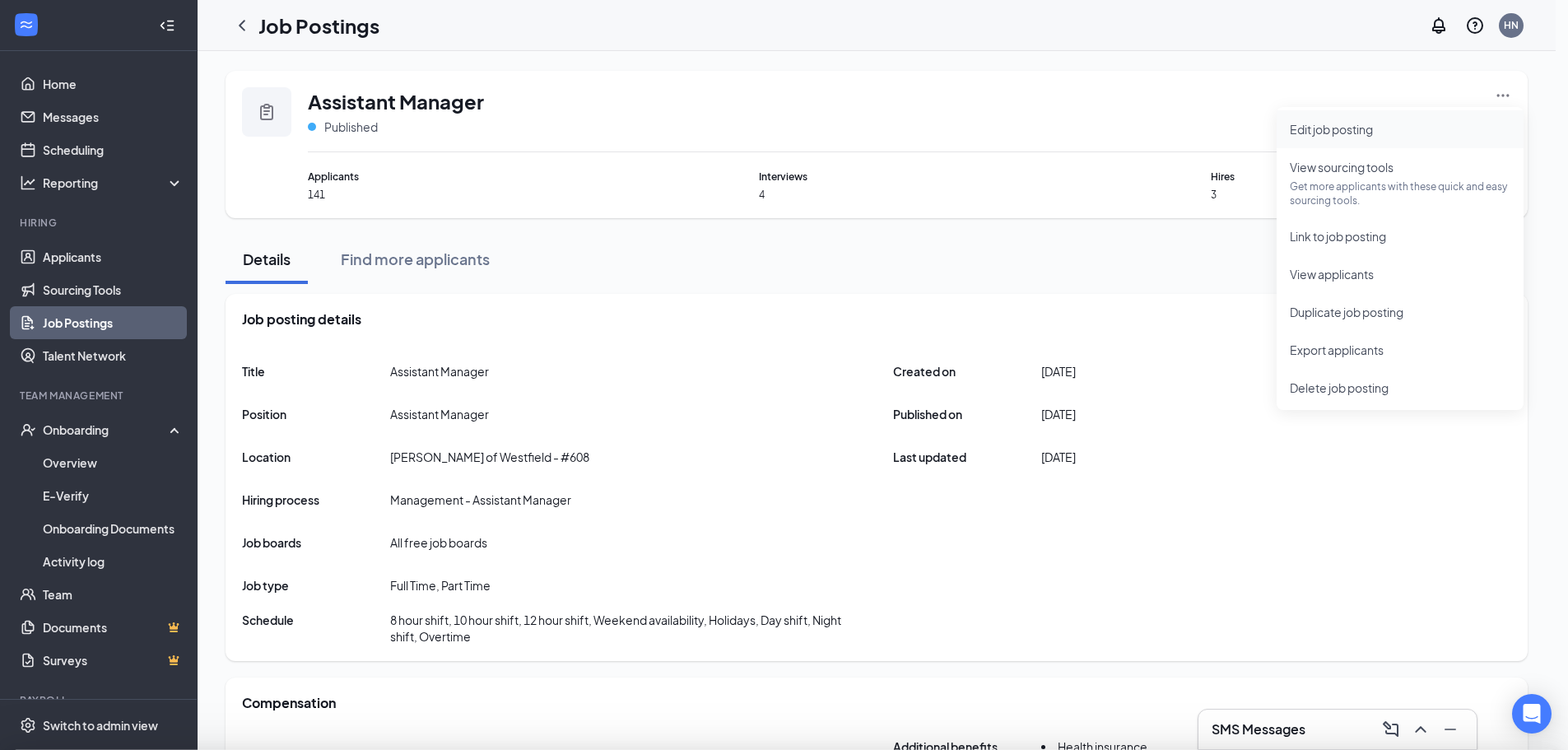
type input "[PERSON_NAME] of Westfield - #608"
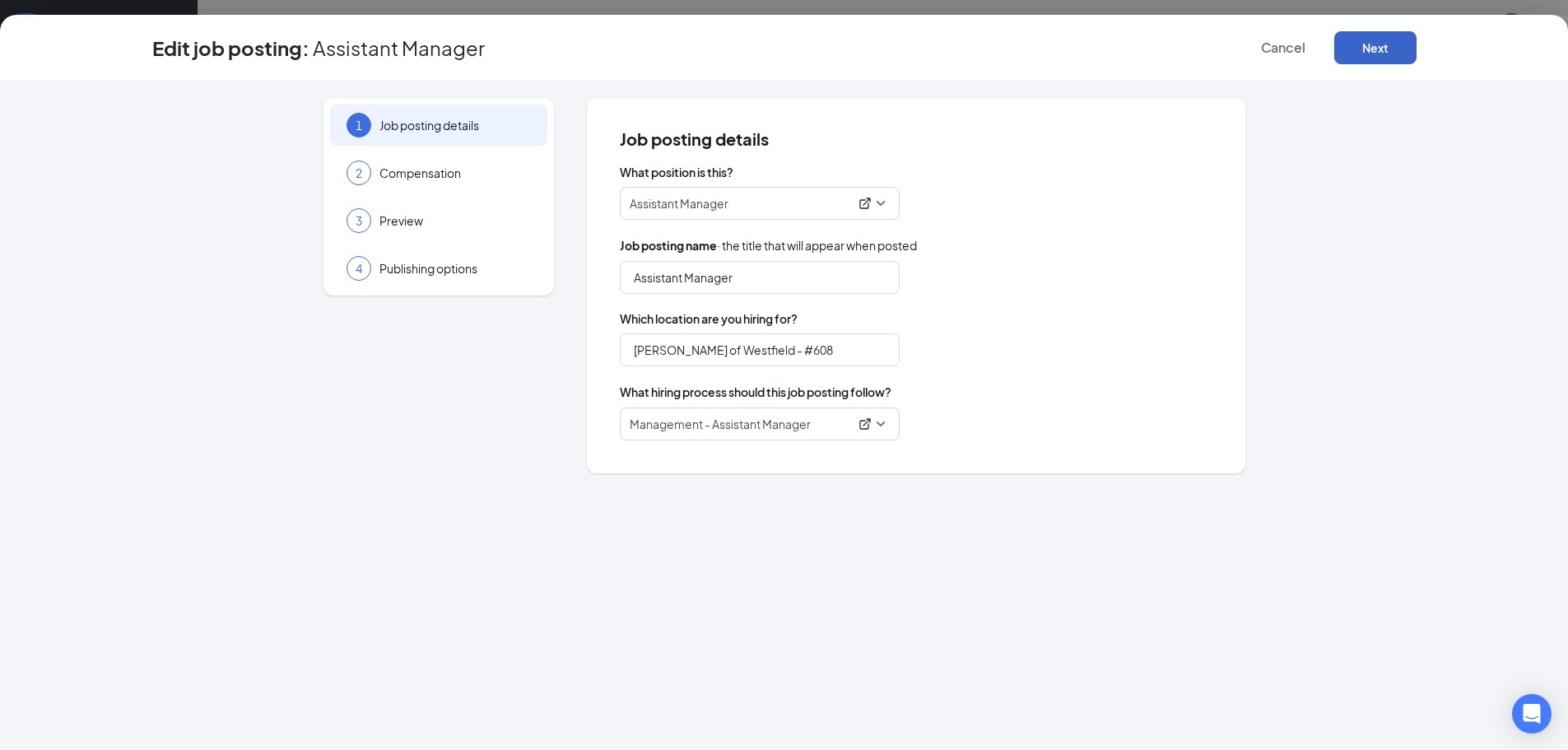
click at [1400, 32] on button "Next" at bounding box center [1375, 48] width 82 height 33
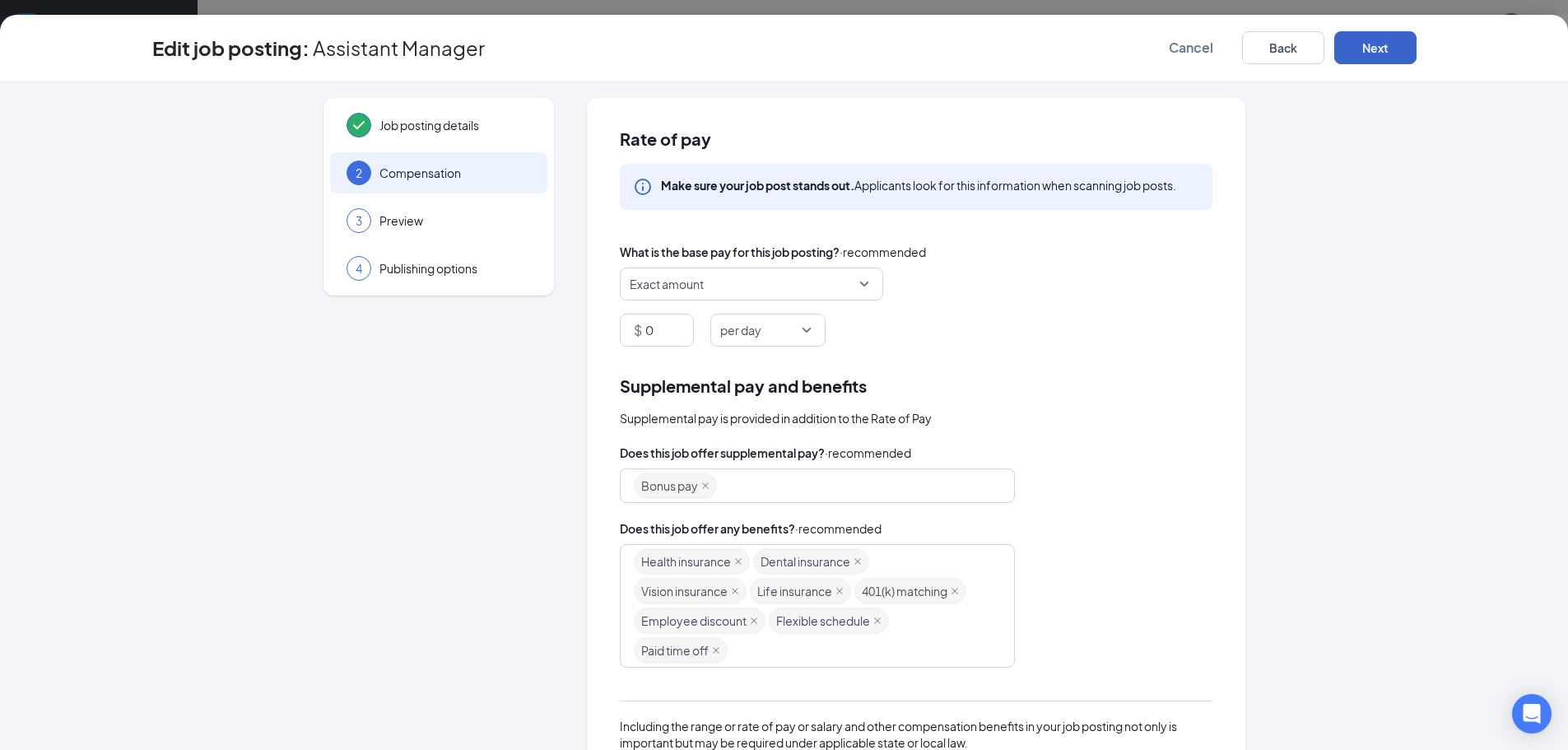
click at [1361, 52] on button "Next" at bounding box center [1375, 48] width 82 height 33
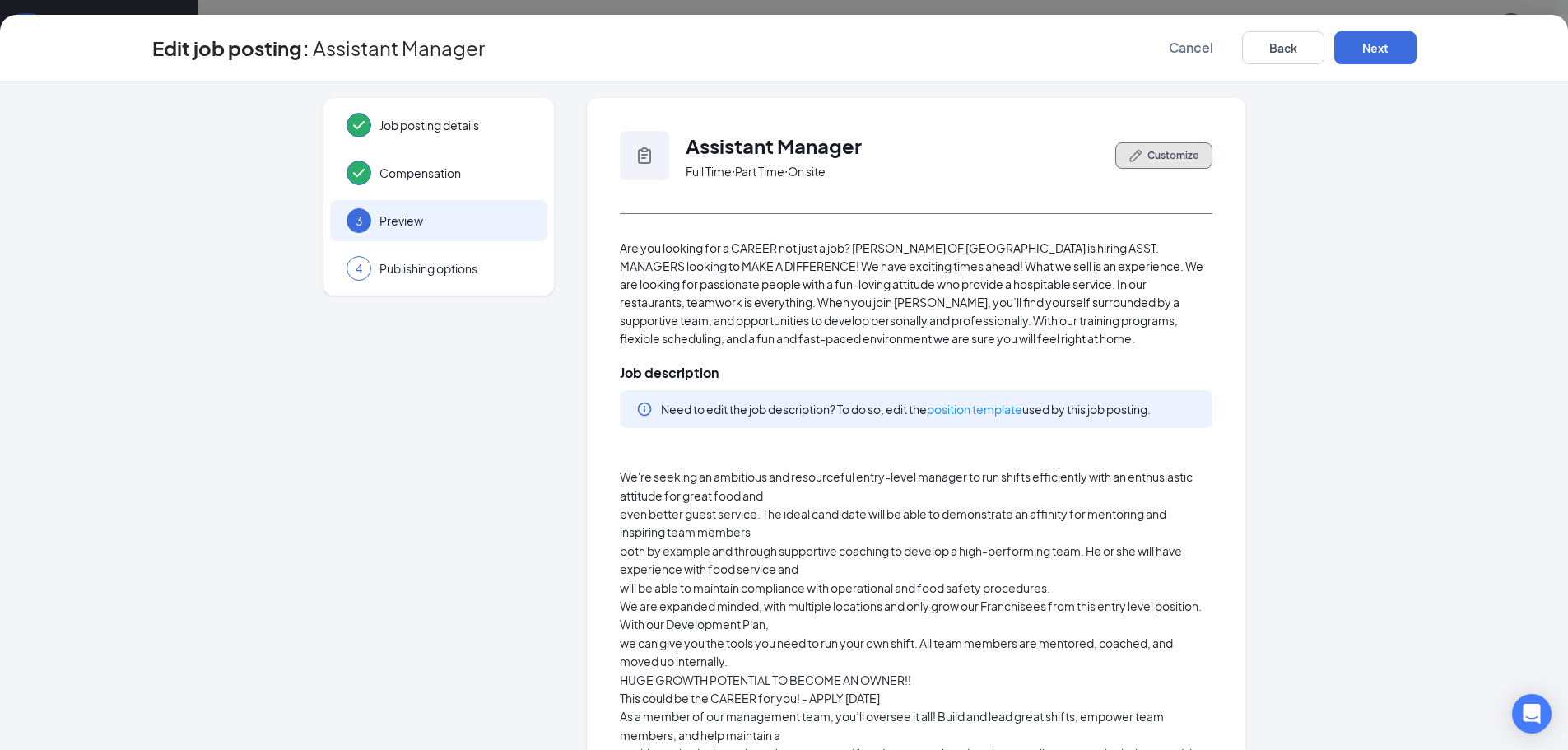
click at [1189, 160] on span "Customize" at bounding box center [1174, 156] width 52 height 15
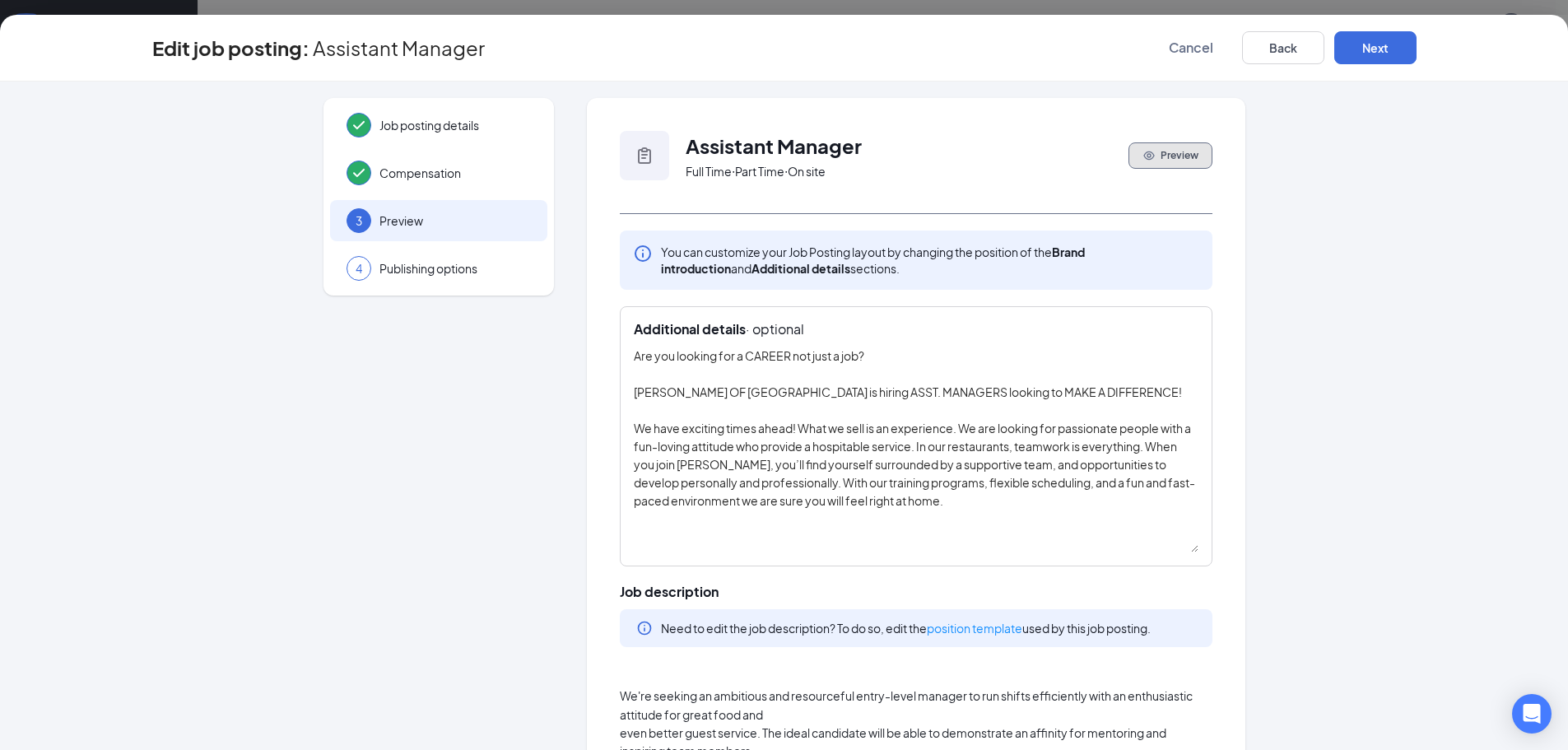
drag, startPoint x: 1187, startPoint y: 380, endPoint x: 1208, endPoint y: 550, distance: 171.3
drag, startPoint x: 902, startPoint y: 506, endPoint x: 625, endPoint y: 354, distance: 316.0
click at [625, 354] on div "Additional details · optional Are you looking for a CAREER not just a job? [PER…" at bounding box center [916, 436] width 592 height 261
